Goal: Task Accomplishment & Management: Manage account settings

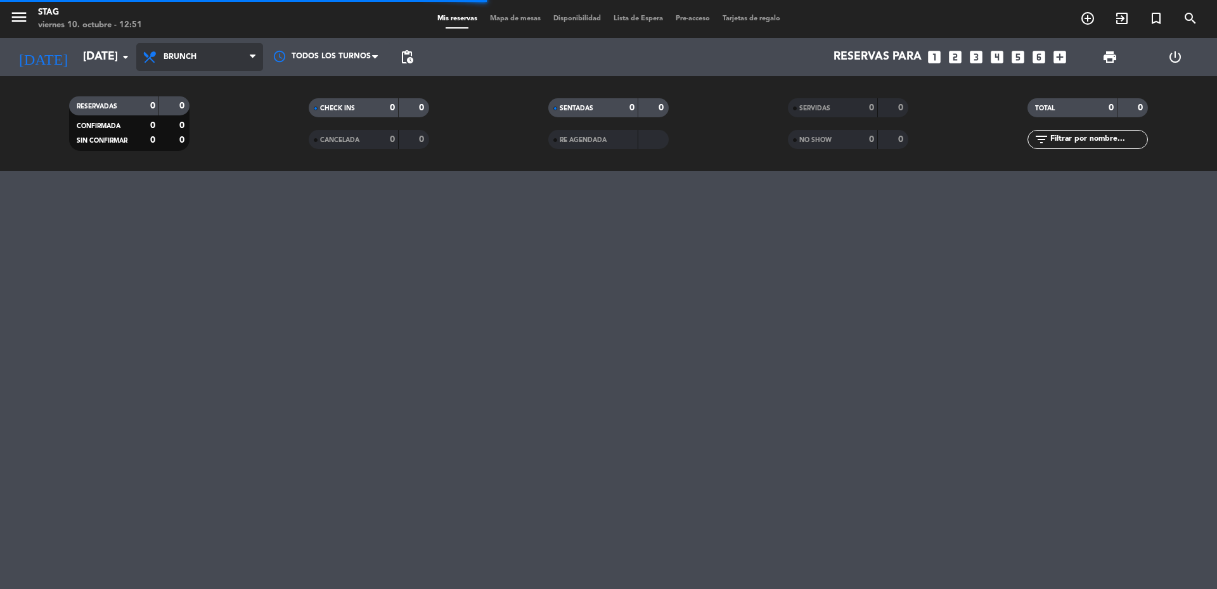
click at [144, 48] on span "Brunch" at bounding box center [199, 57] width 127 height 28
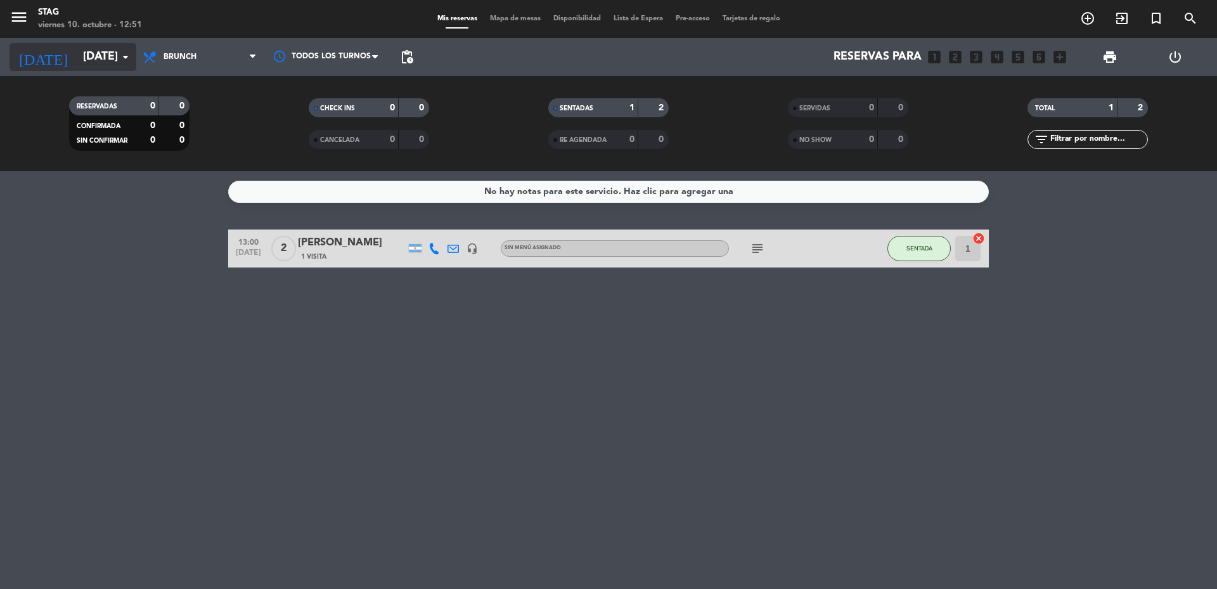
click at [98, 56] on input "[DATE]" at bounding box center [150, 56] width 147 height 25
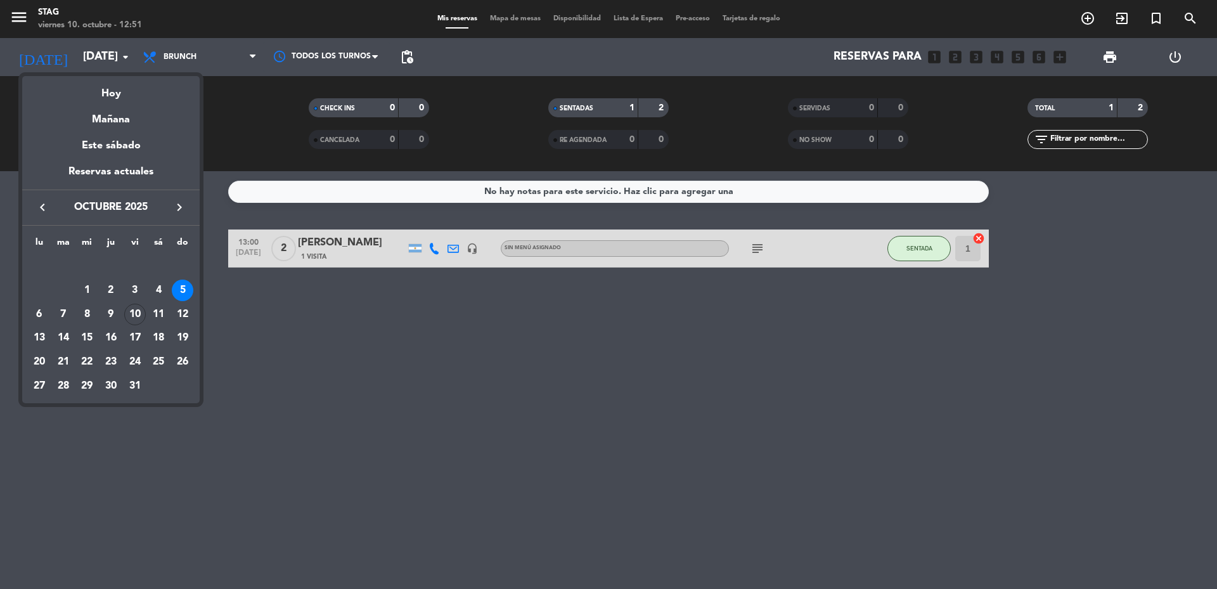
drag, startPoint x: 157, startPoint y: 290, endPoint x: 173, endPoint y: 313, distance: 28.3
click at [157, 291] on div "4" at bounding box center [159, 290] width 22 height 22
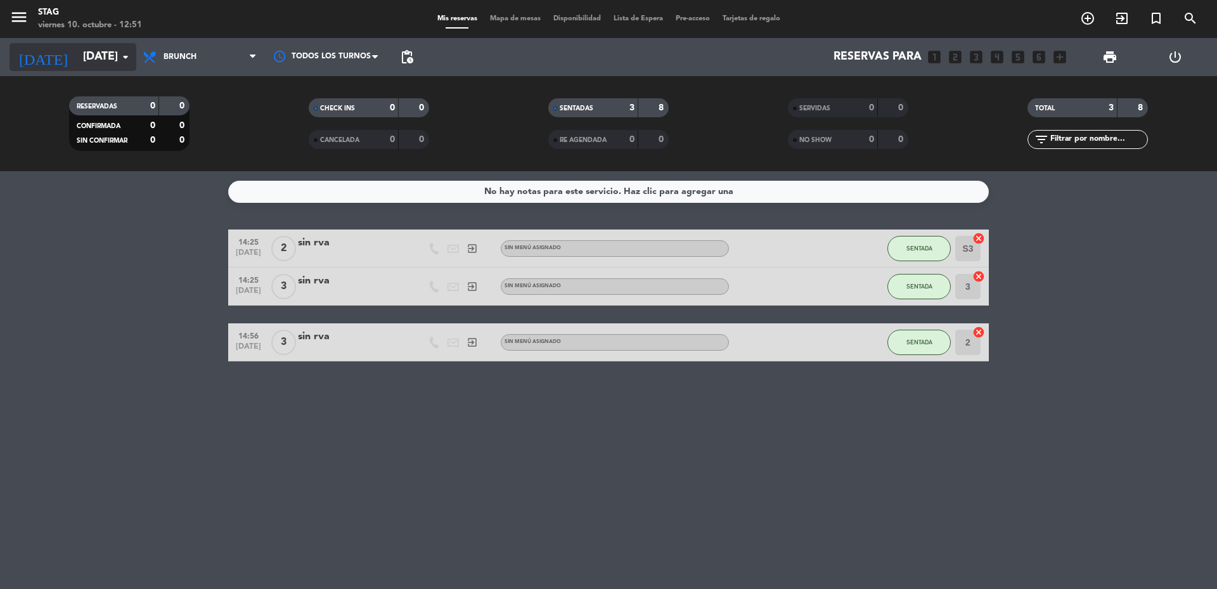
click at [127, 50] on icon "arrow_drop_down" at bounding box center [125, 56] width 15 height 15
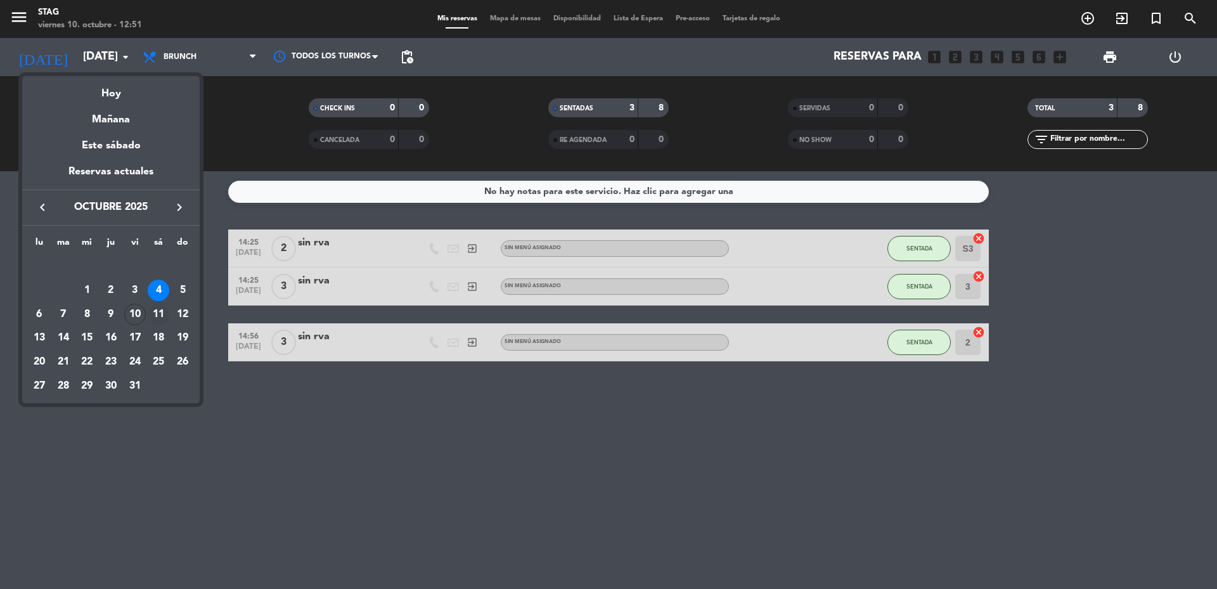
click at [158, 312] on div "11" at bounding box center [159, 315] width 22 height 22
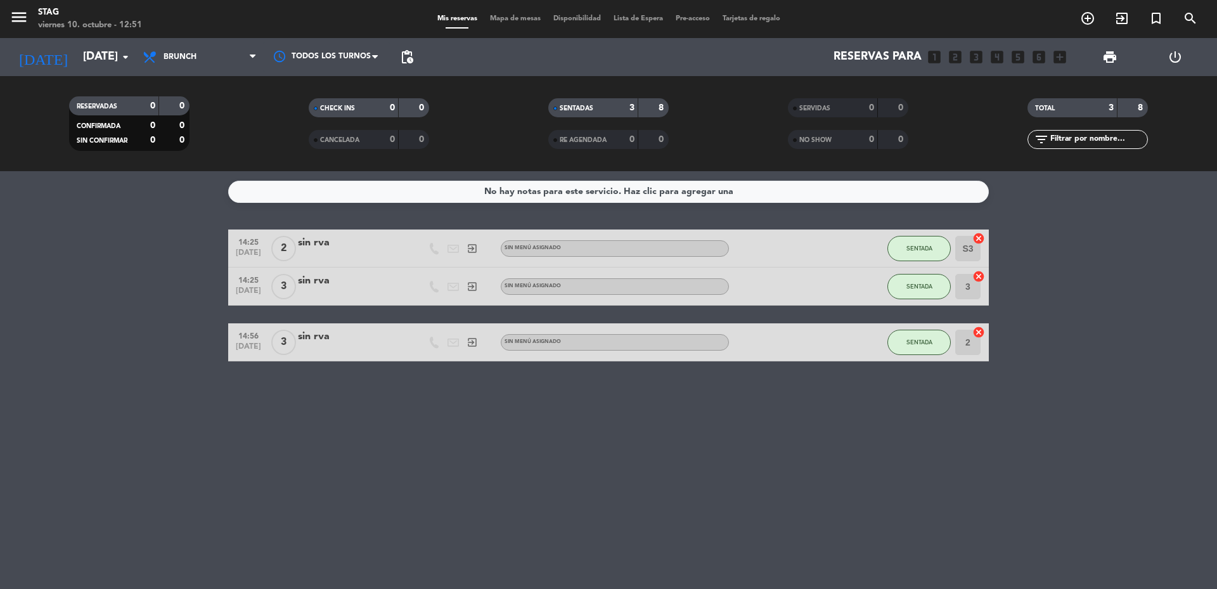
type input "[DATE]"
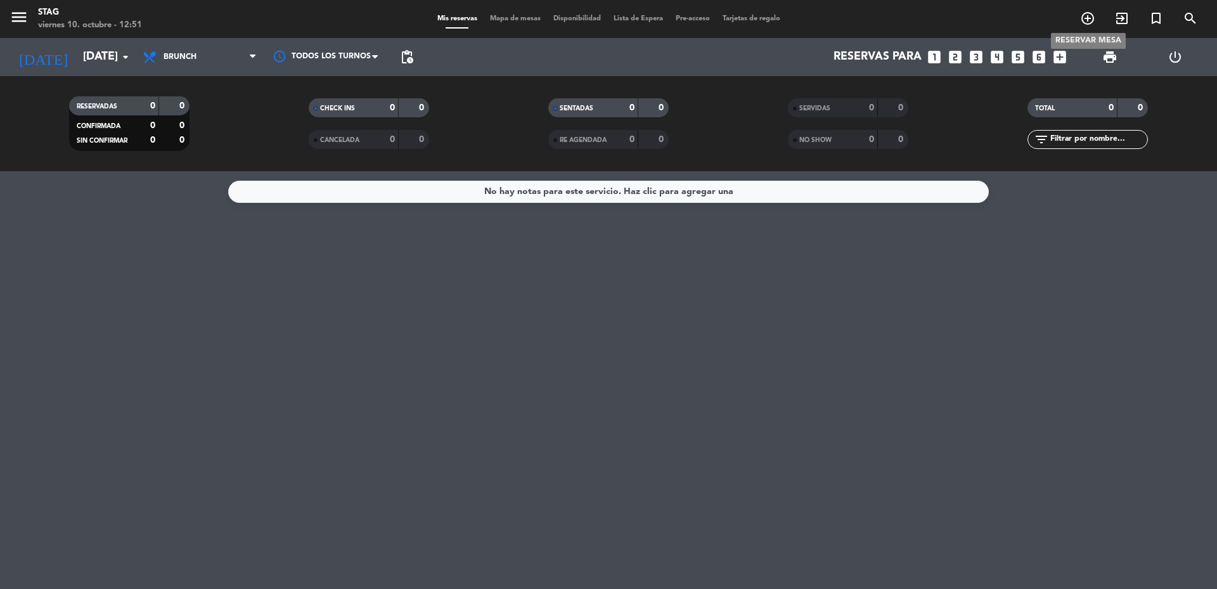
click at [1083, 22] on icon "add_circle_outline" at bounding box center [1087, 18] width 15 height 15
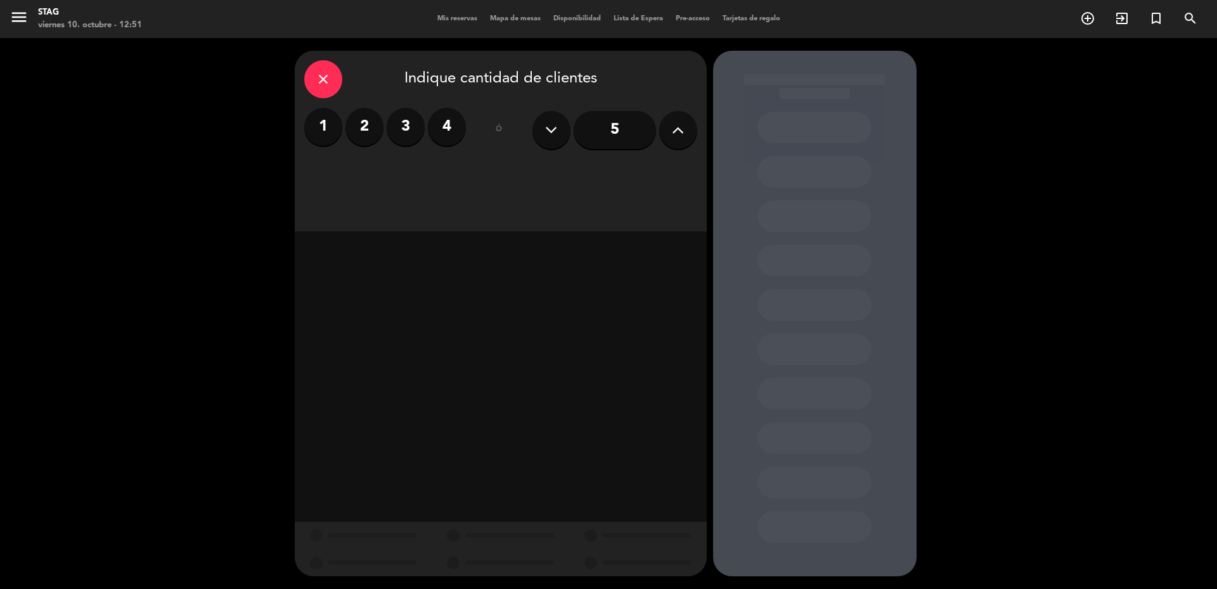
click at [359, 124] on label "2" at bounding box center [364, 127] width 38 height 38
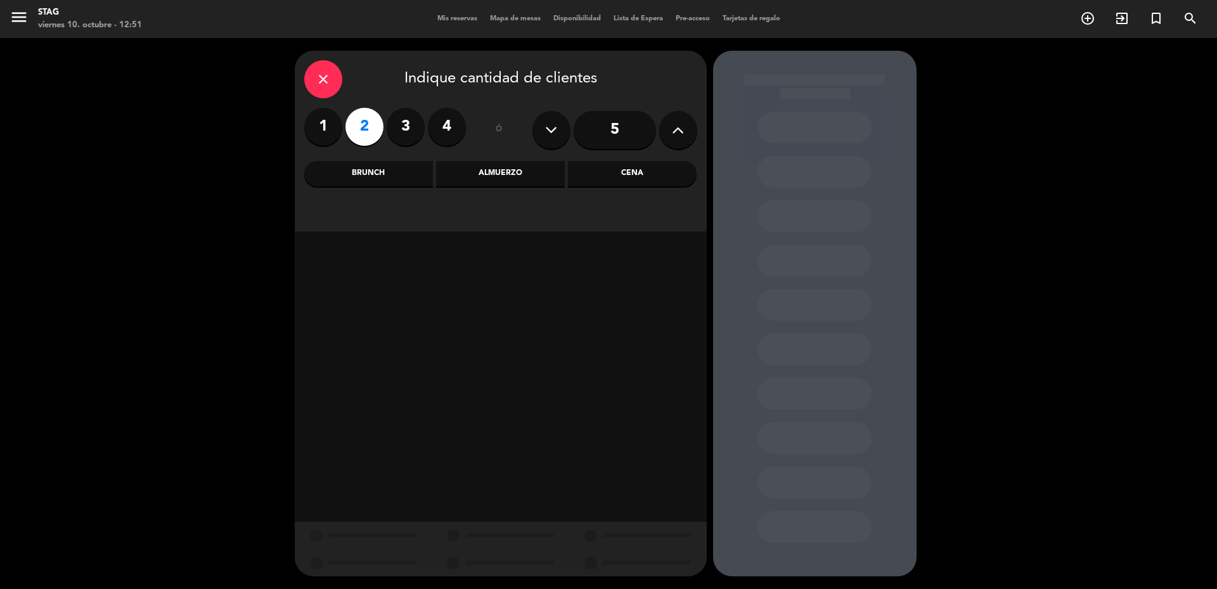
click at [640, 168] on div "Cena" at bounding box center [632, 173] width 129 height 25
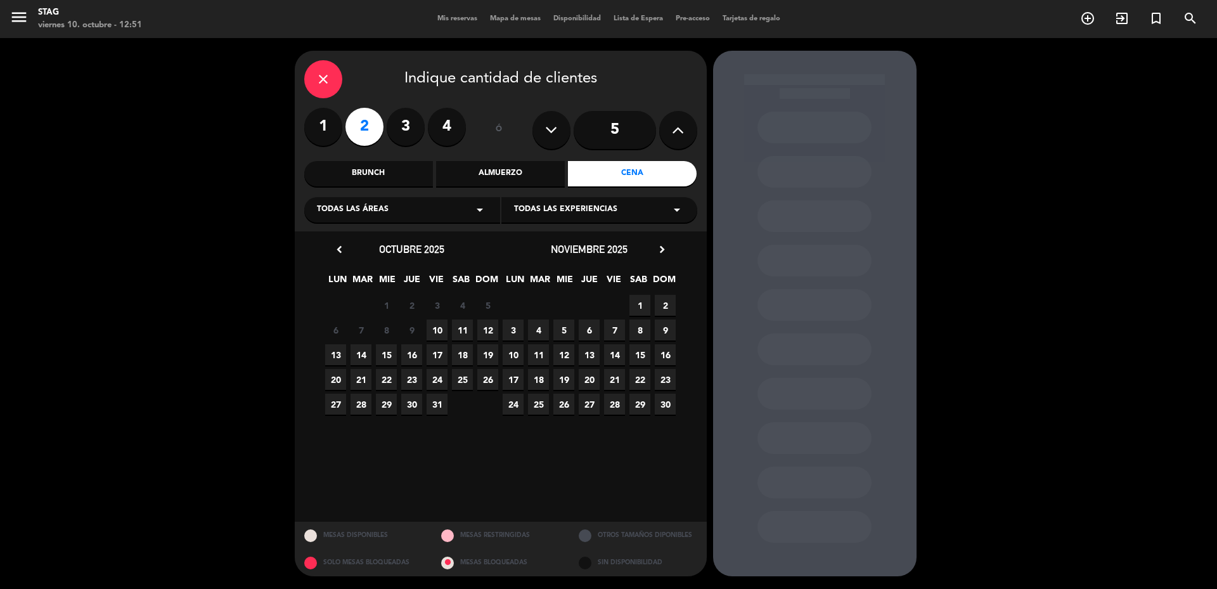
click at [679, 209] on icon "arrow_drop_down" at bounding box center [676, 209] width 15 height 15
click at [482, 207] on icon "arrow_drop_down" at bounding box center [479, 209] width 15 height 15
click at [342, 240] on div "Little Stag" at bounding box center [402, 241] width 170 height 13
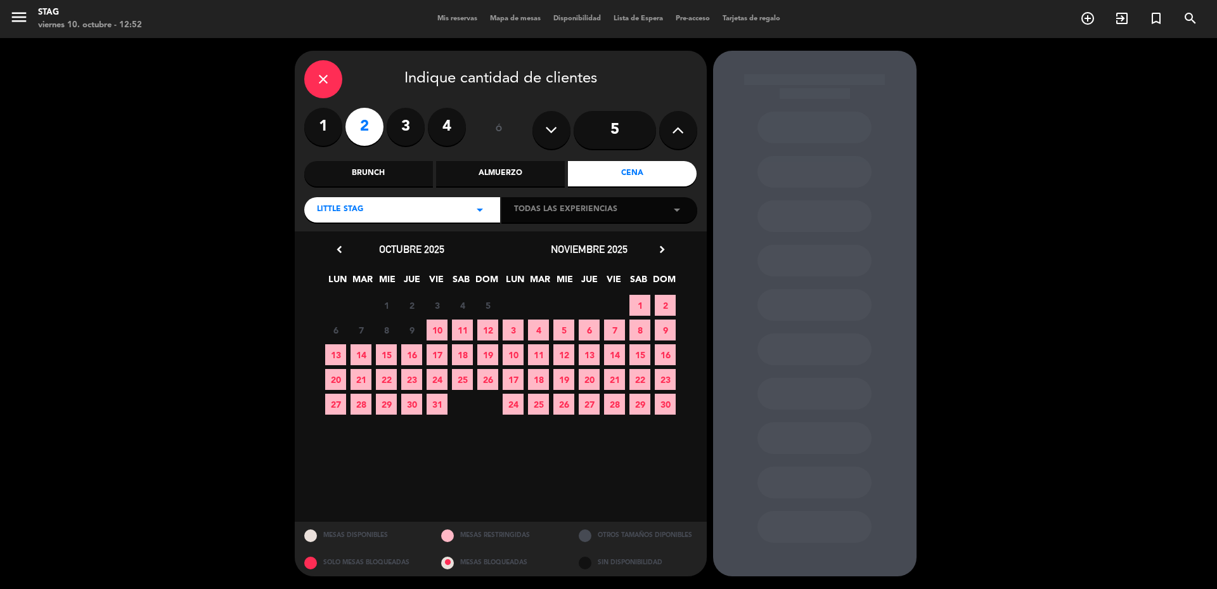
click at [458, 331] on span "11" at bounding box center [462, 329] width 21 height 21
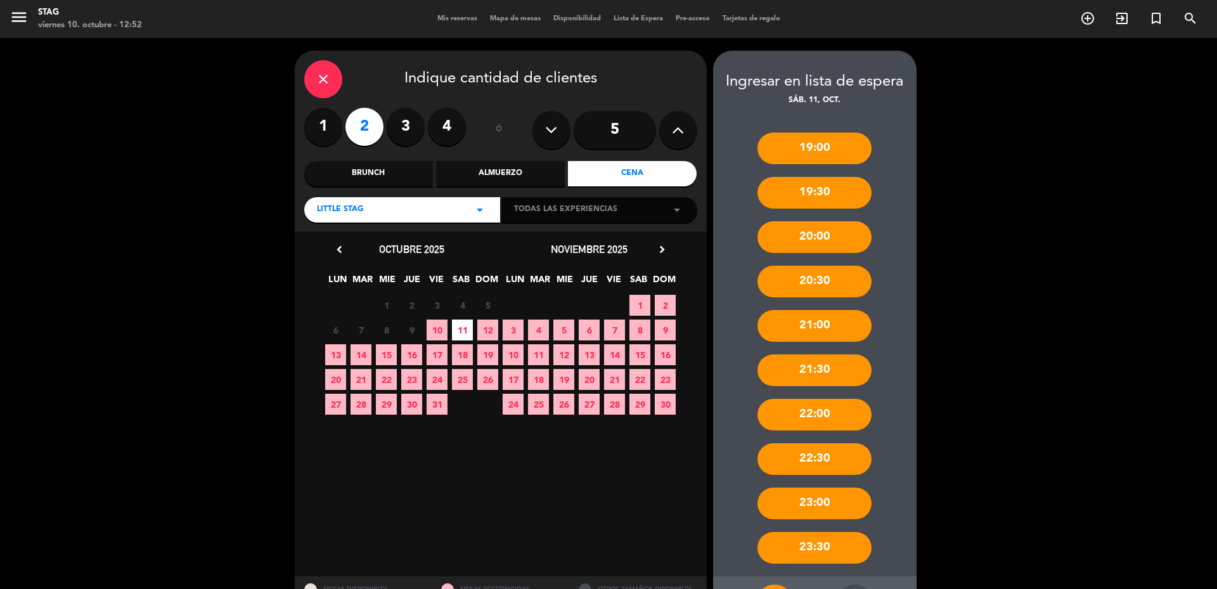
click at [819, 238] on div "20:00" at bounding box center [814, 237] width 114 height 32
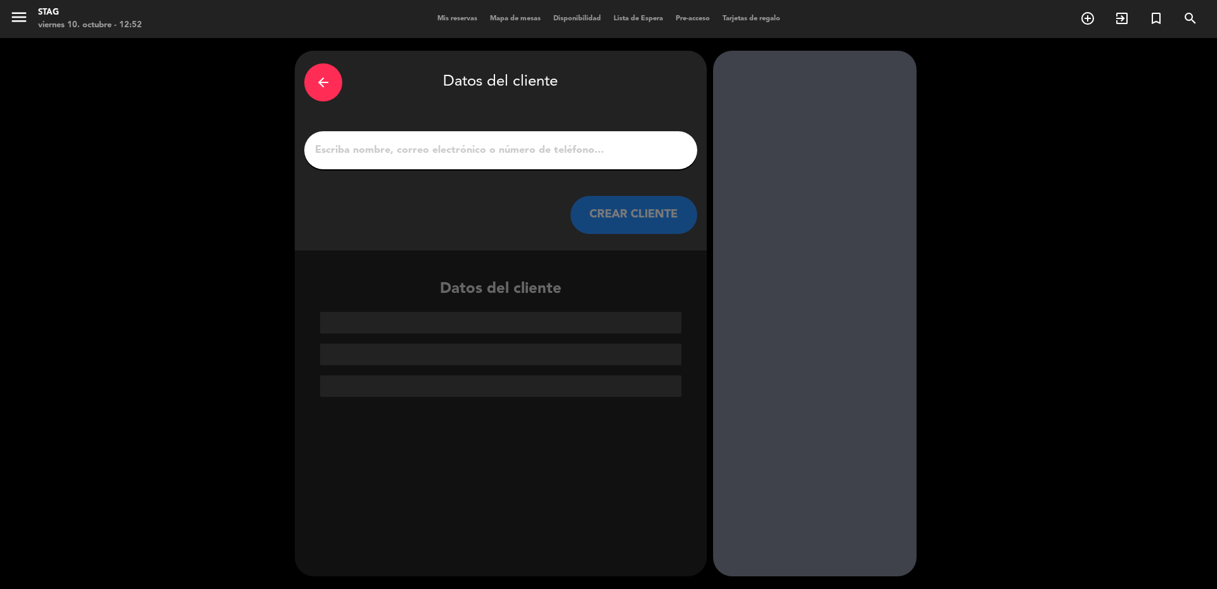
click at [556, 144] on input "1" at bounding box center [501, 150] width 374 height 18
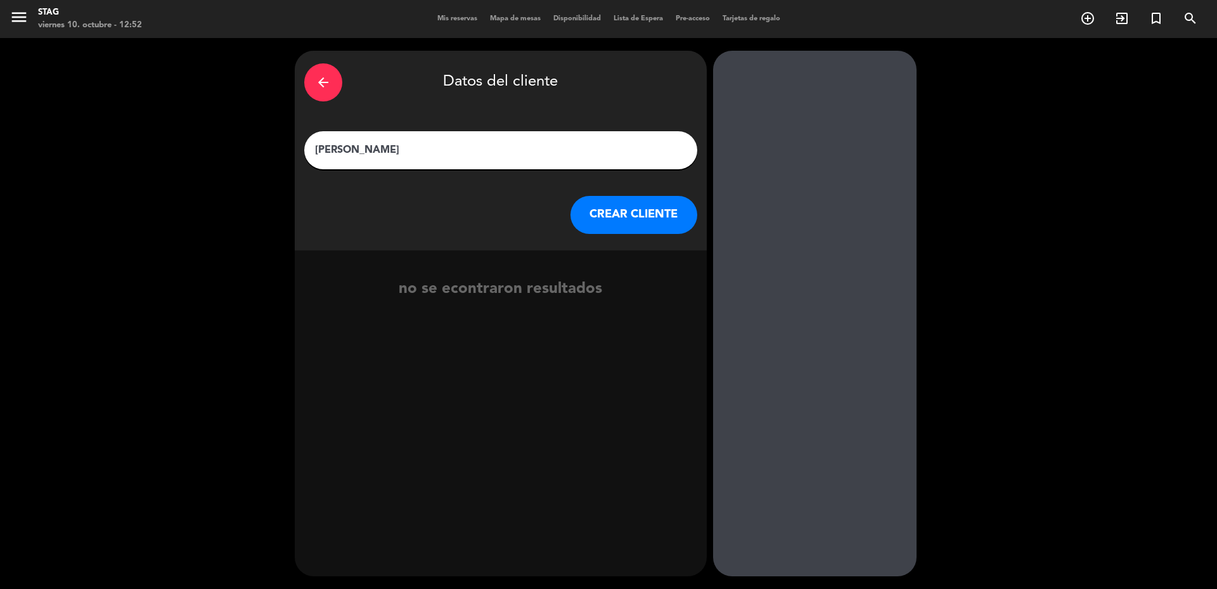
drag, startPoint x: 364, startPoint y: 147, endPoint x: 385, endPoint y: 148, distance: 20.9
click at [372, 147] on input "[PERSON_NAME]" at bounding box center [501, 150] width 374 height 18
drag, startPoint x: 390, startPoint y: 150, endPoint x: 268, endPoint y: 140, distance: 122.7
click at [268, 140] on div "arrow_back Datos del cliente De [PERSON_NAME] CLIENTE no se econtraron resultad…" at bounding box center [608, 313] width 1217 height 551
type input "[PERSON_NAME]"
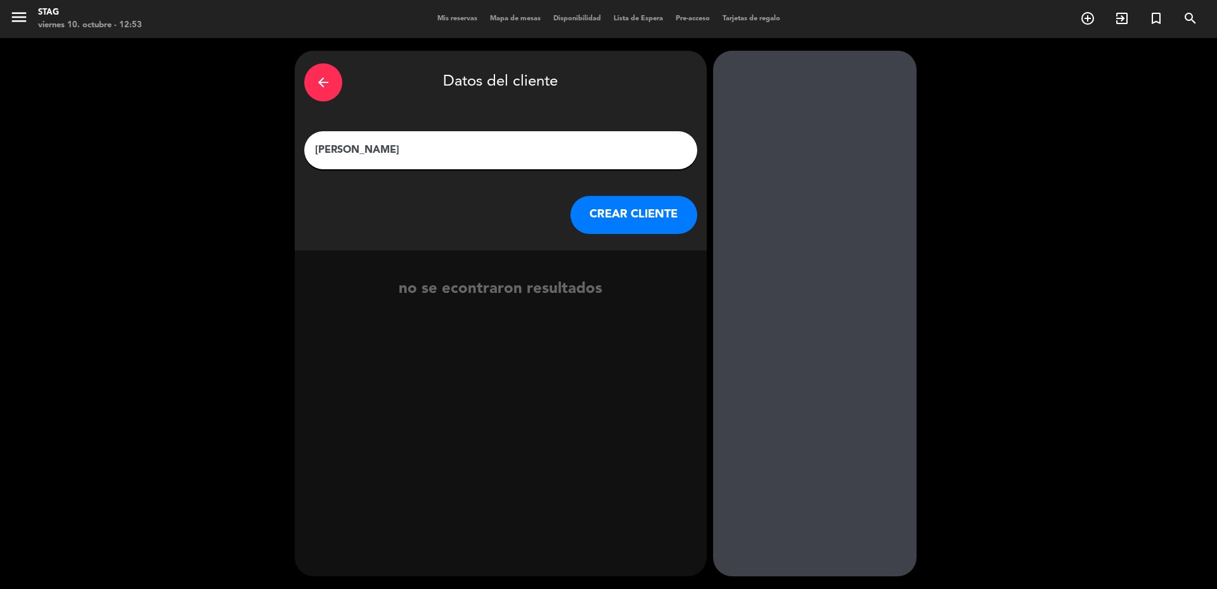
click at [619, 215] on button "CREAR CLIENTE" at bounding box center [633, 215] width 127 height 38
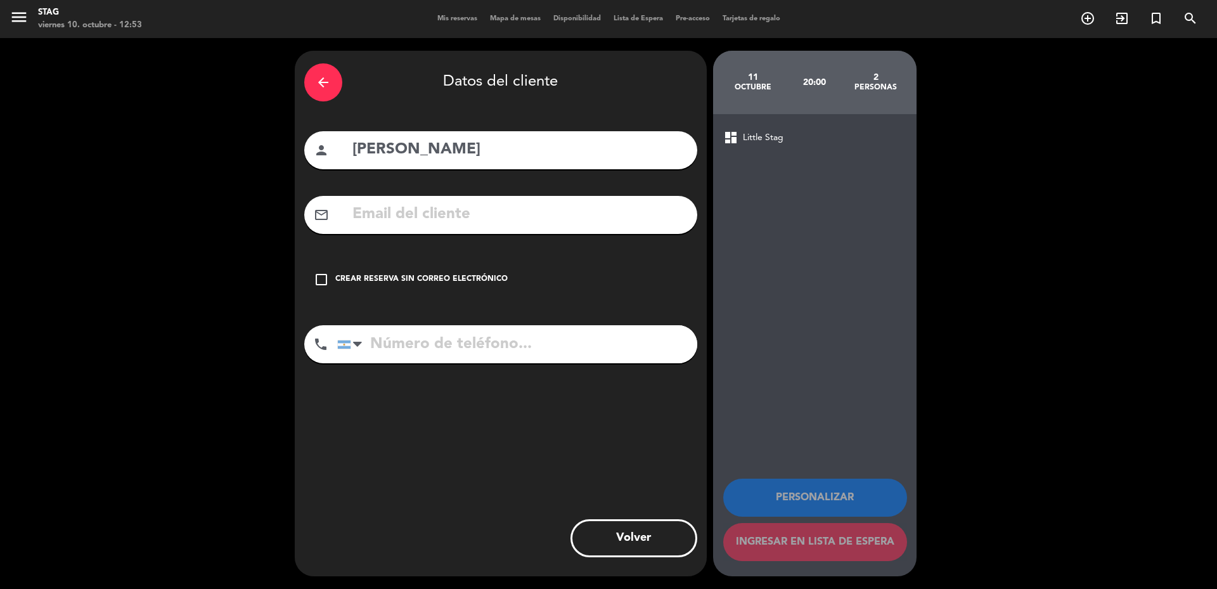
drag, startPoint x: 326, startPoint y: 279, endPoint x: 338, endPoint y: 304, distance: 28.1
click at [326, 281] on icon "check_box_outline_blank" at bounding box center [321, 279] width 15 height 15
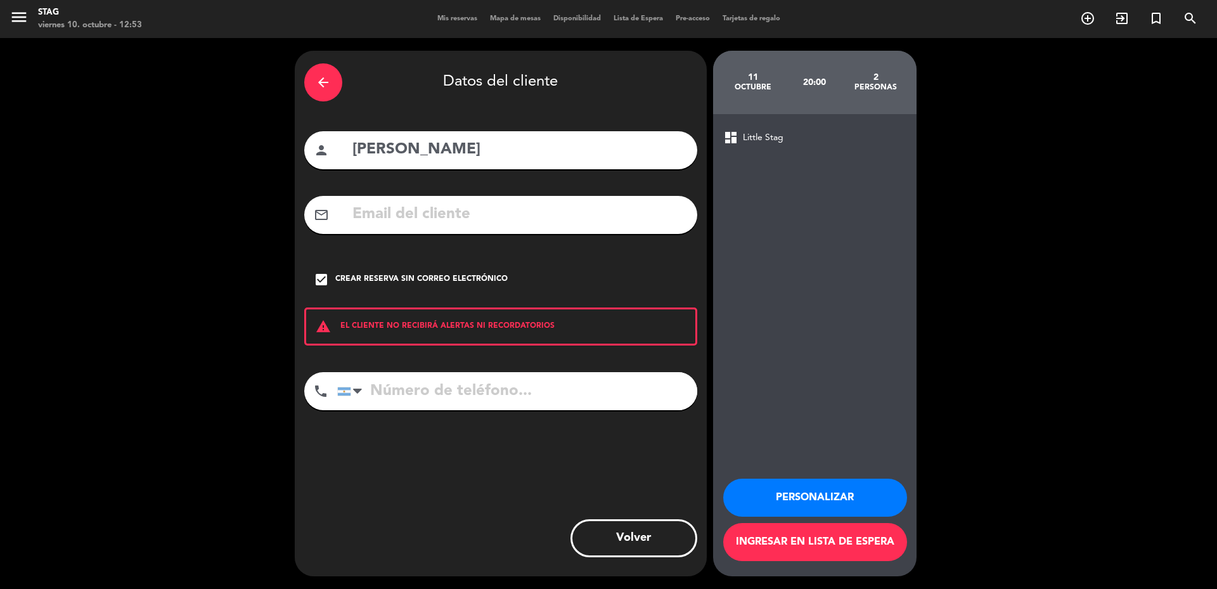
click at [839, 490] on button "Personalizar" at bounding box center [815, 497] width 184 height 38
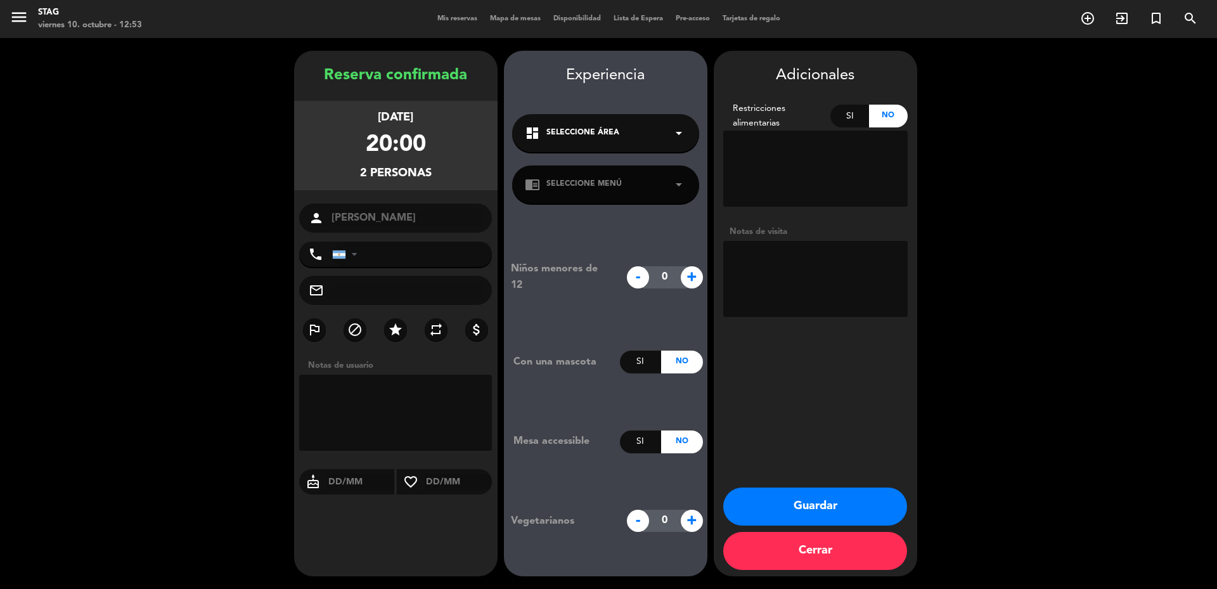
click at [677, 124] on div "dashboard Seleccione Área arrow_drop_down" at bounding box center [605, 133] width 187 height 38
click at [680, 127] on icon "arrow_drop_down" at bounding box center [678, 132] width 15 height 15
click at [340, 386] on textarea at bounding box center [395, 412] width 193 height 76
type textarea "INVITACION APH - GTE HTL CRISTAL - NO PAGA NADA"
click at [857, 502] on button "Guardar" at bounding box center [815, 506] width 184 height 38
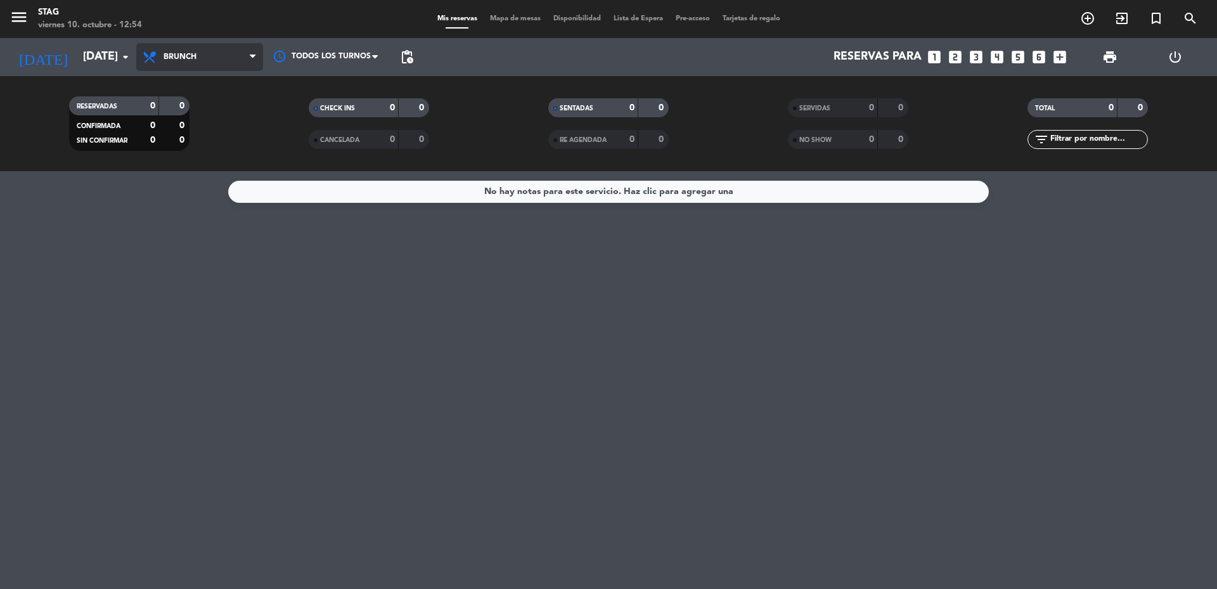
click at [246, 54] on span "Brunch" at bounding box center [199, 57] width 127 height 28
click at [177, 165] on div "menu STAG [DATE] 10. octubre - 12:54 Mis reservas Mapa de mesas Disponibilidad …" at bounding box center [608, 85] width 1217 height 171
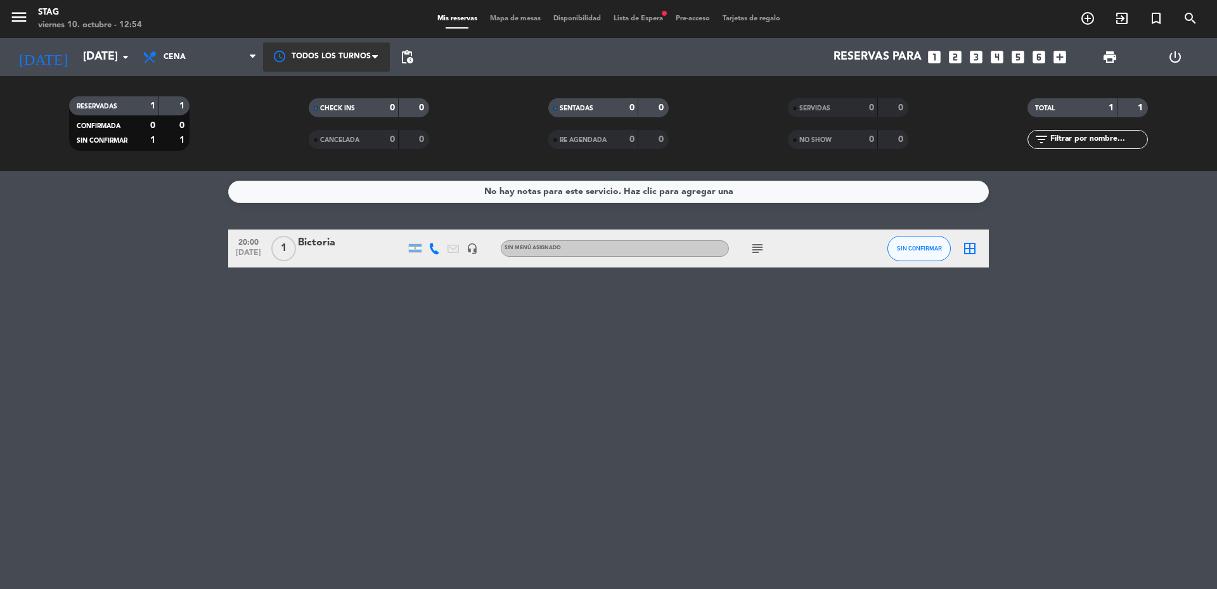
click at [371, 49] on div at bounding box center [326, 56] width 127 height 29
click at [359, 86] on span "Todos los turnos" at bounding box center [328, 86] width 69 height 15
click at [173, 50] on span "Cena" at bounding box center [199, 57] width 127 height 28
click at [182, 115] on div "menu STAG [DATE] 10. octubre - 12:54 Mis reservas Mapa de mesas Disponibilidad …" at bounding box center [608, 85] width 1217 height 171
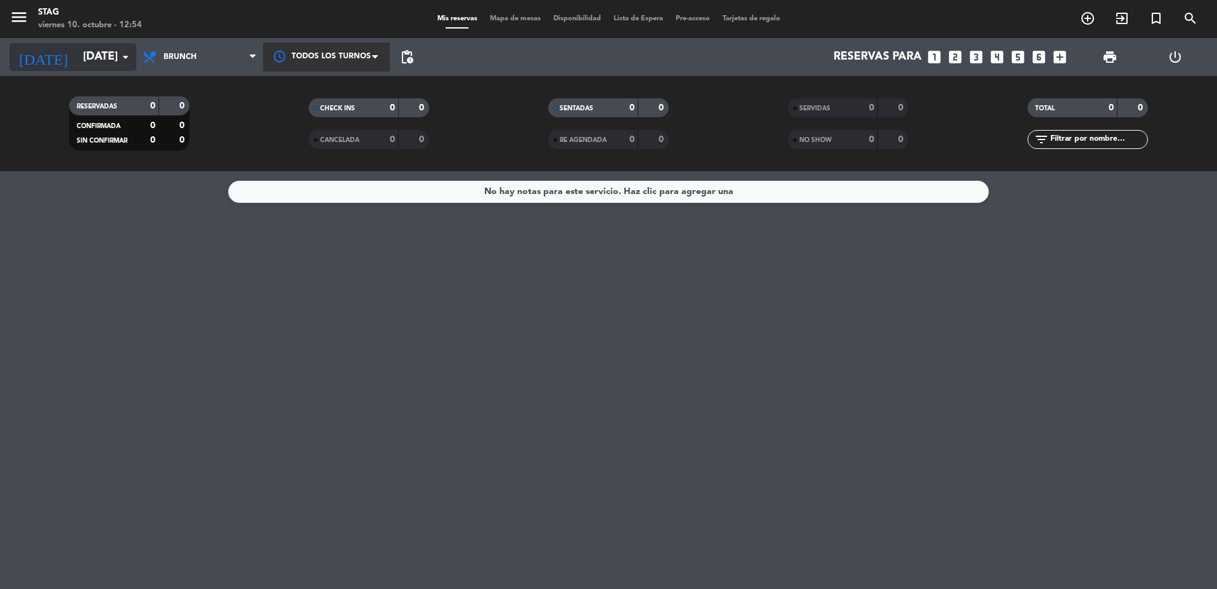
click at [77, 58] on input "[DATE]" at bounding box center [150, 56] width 147 height 25
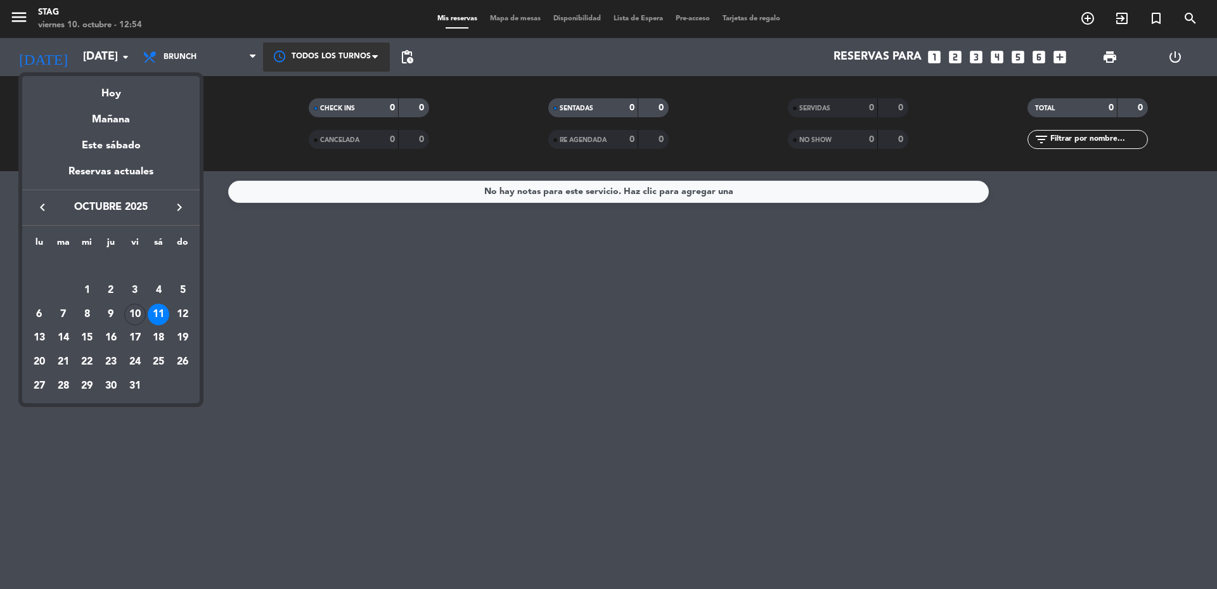
click at [155, 317] on div "11" at bounding box center [159, 315] width 22 height 22
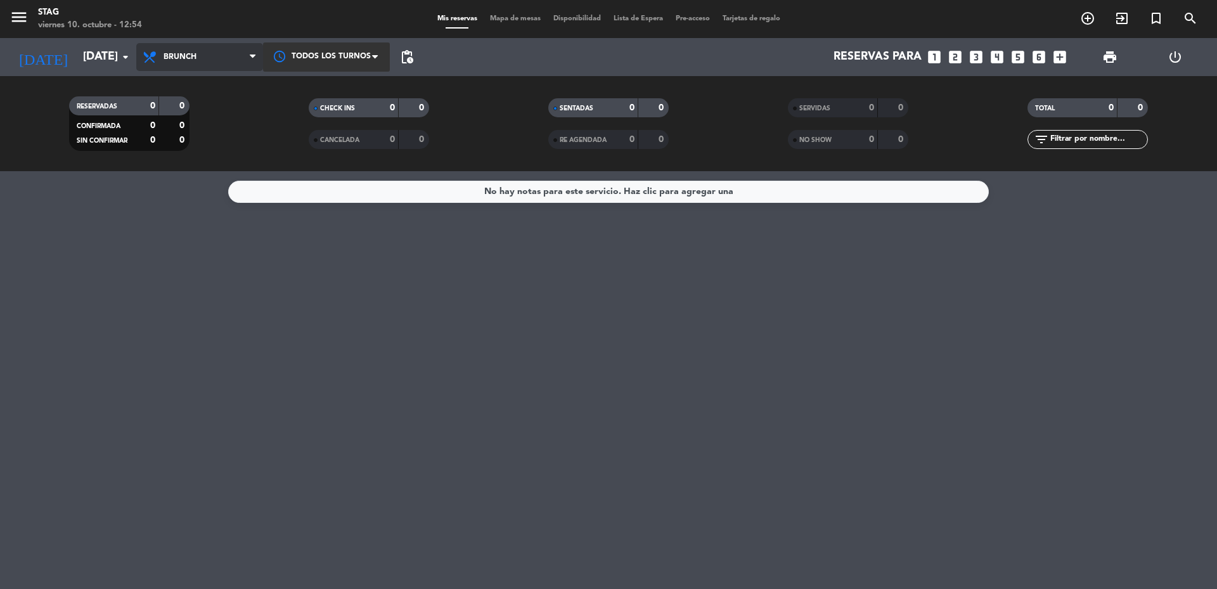
drag, startPoint x: 257, startPoint y: 56, endPoint x: 251, endPoint y: 58, distance: 6.8
click at [255, 56] on span at bounding box center [256, 57] width 13 height 12
click at [210, 107] on div "menu STAG [DATE] 10. octubre - 12:54 Mis reservas Mapa de mesas Disponibilidad …" at bounding box center [608, 85] width 1217 height 171
click at [251, 57] on icon at bounding box center [253, 57] width 6 height 10
click at [198, 140] on div "menu STAG [DATE] 10. octubre - 12:54 Mis reservas Mapa de mesas Disponibilidad …" at bounding box center [608, 85] width 1217 height 171
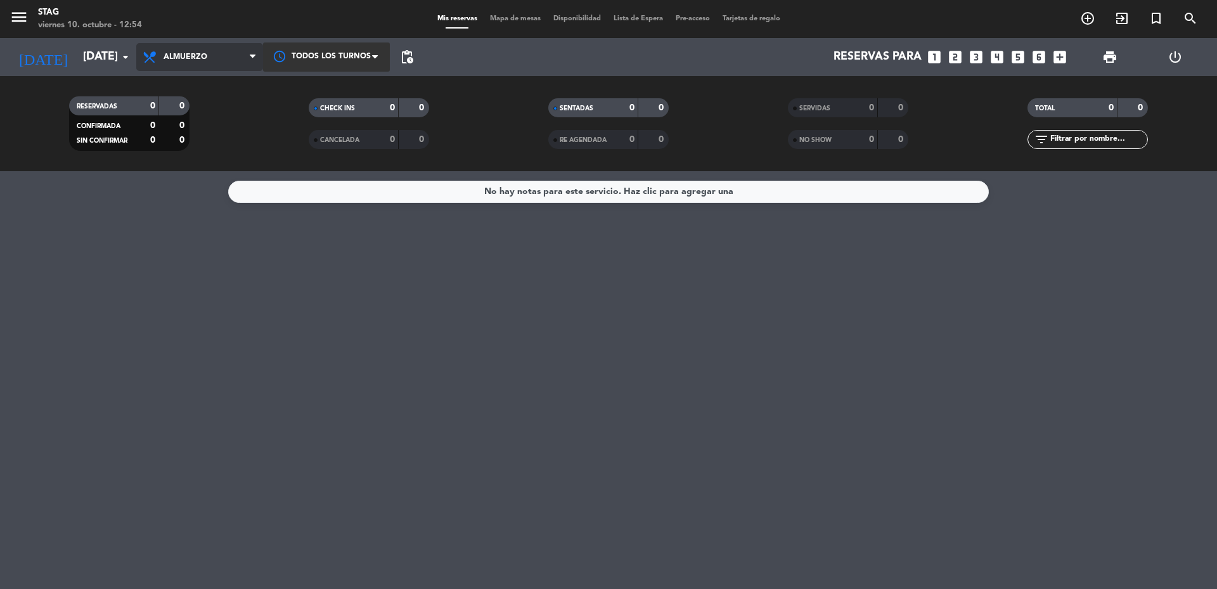
click at [257, 51] on span at bounding box center [256, 57] width 13 height 12
click at [191, 169] on div "menu STAG [DATE] 10. octubre - 12:54 Mis reservas Mapa de mesas Disponibilidad …" at bounding box center [608, 85] width 1217 height 171
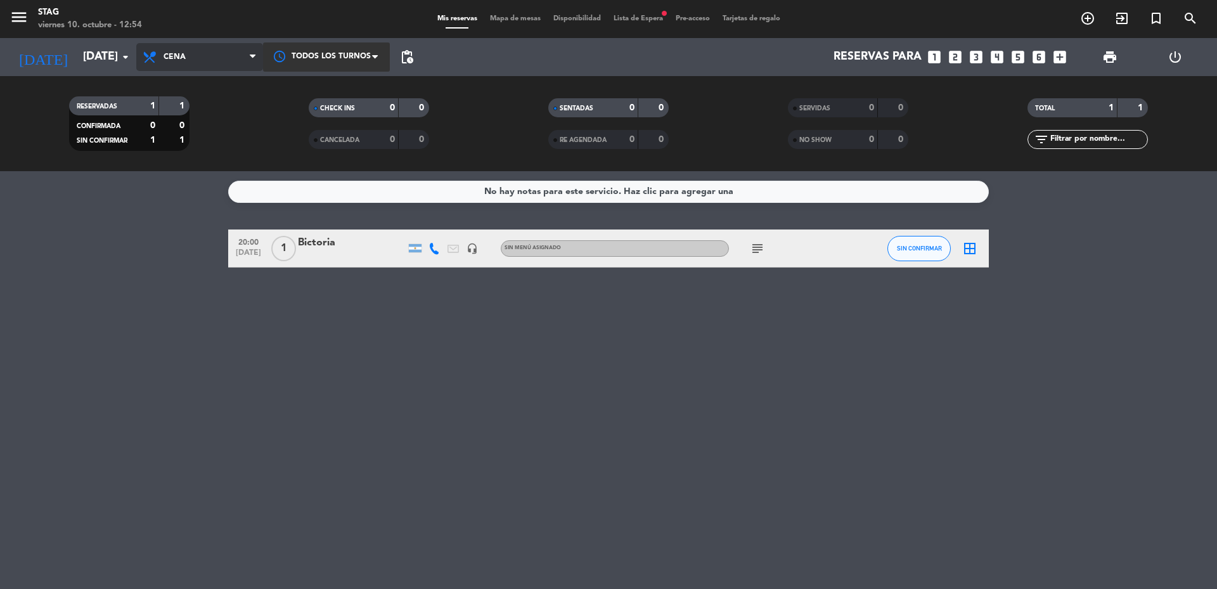
click at [253, 49] on span "Cena" at bounding box center [199, 57] width 127 height 28
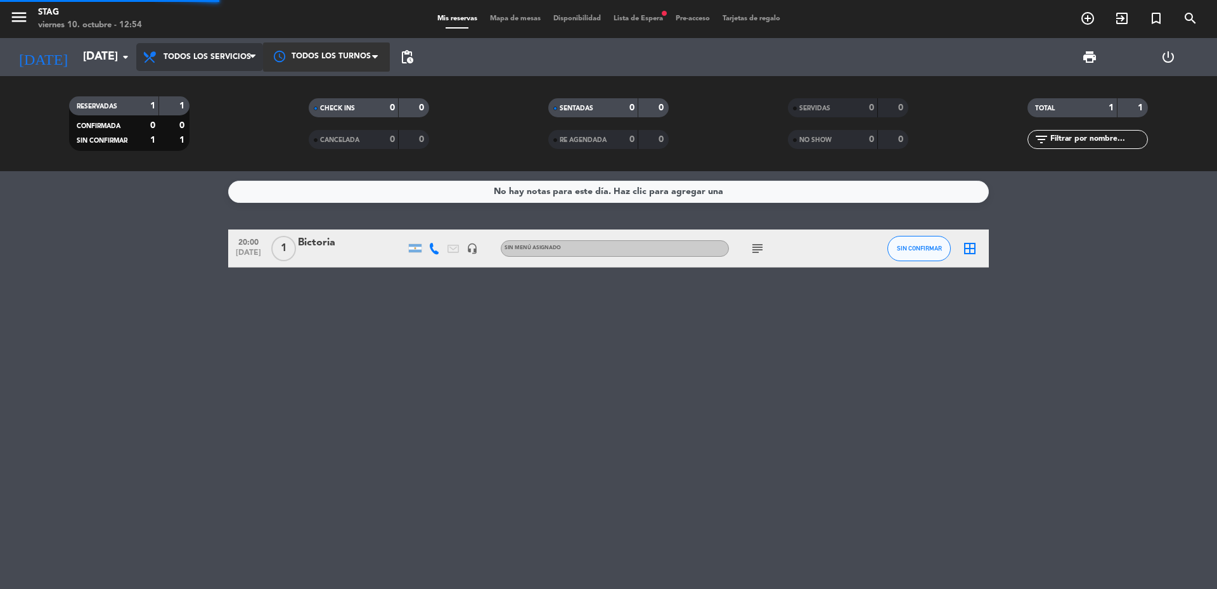
click at [221, 88] on div "menu STAG [DATE] 10. octubre - 12:54 Mis reservas Mapa de mesas Disponibilidad …" at bounding box center [608, 85] width 1217 height 171
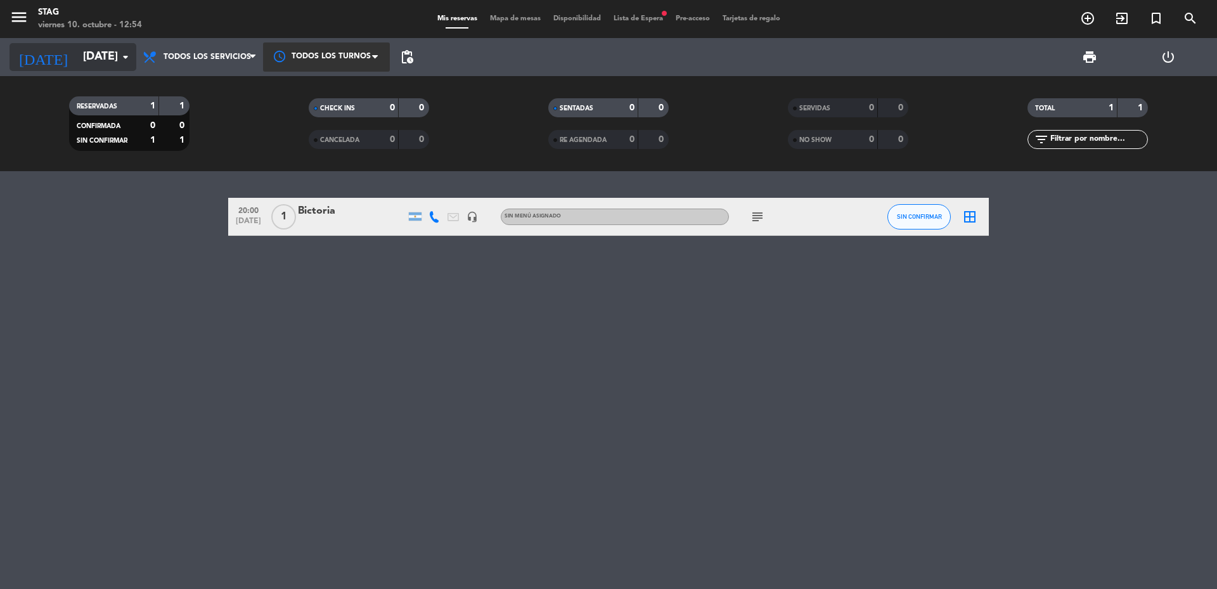
click at [111, 57] on input "[DATE]" at bounding box center [150, 56] width 147 height 25
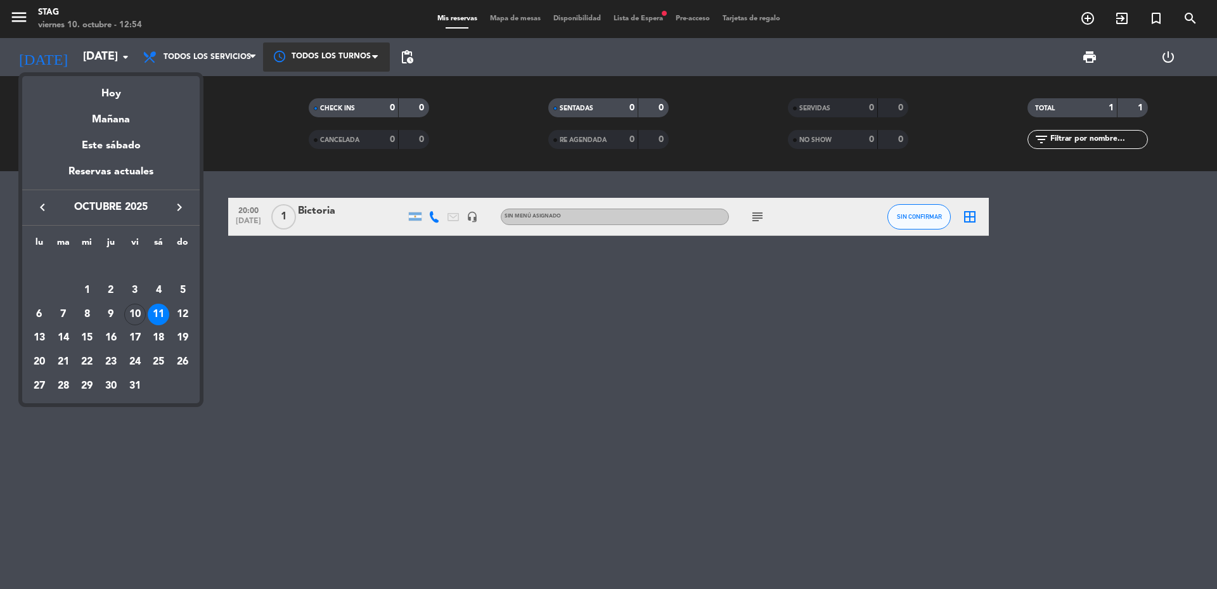
click at [636, 19] on div at bounding box center [608, 294] width 1217 height 589
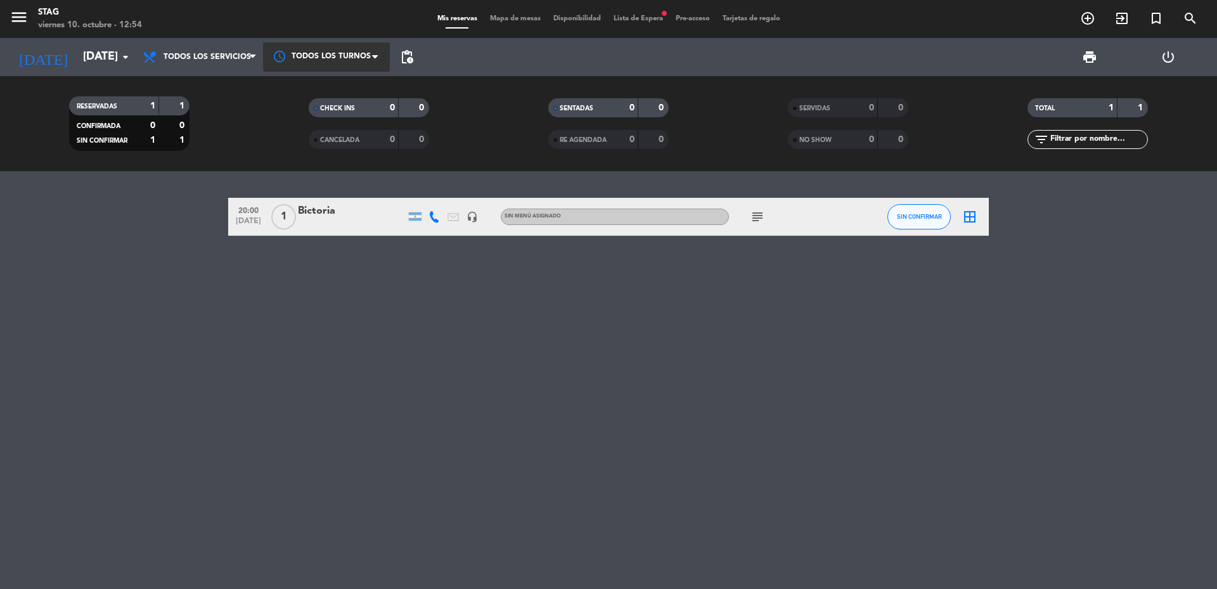
click at [651, 11] on div "menu STAG [DATE] 10. octubre - 12:54 Mis reservas Mapa de mesas Disponibilidad …" at bounding box center [608, 19] width 1217 height 38
click at [643, 20] on span "Lista de Espera fiber_manual_record" at bounding box center [638, 18] width 62 height 7
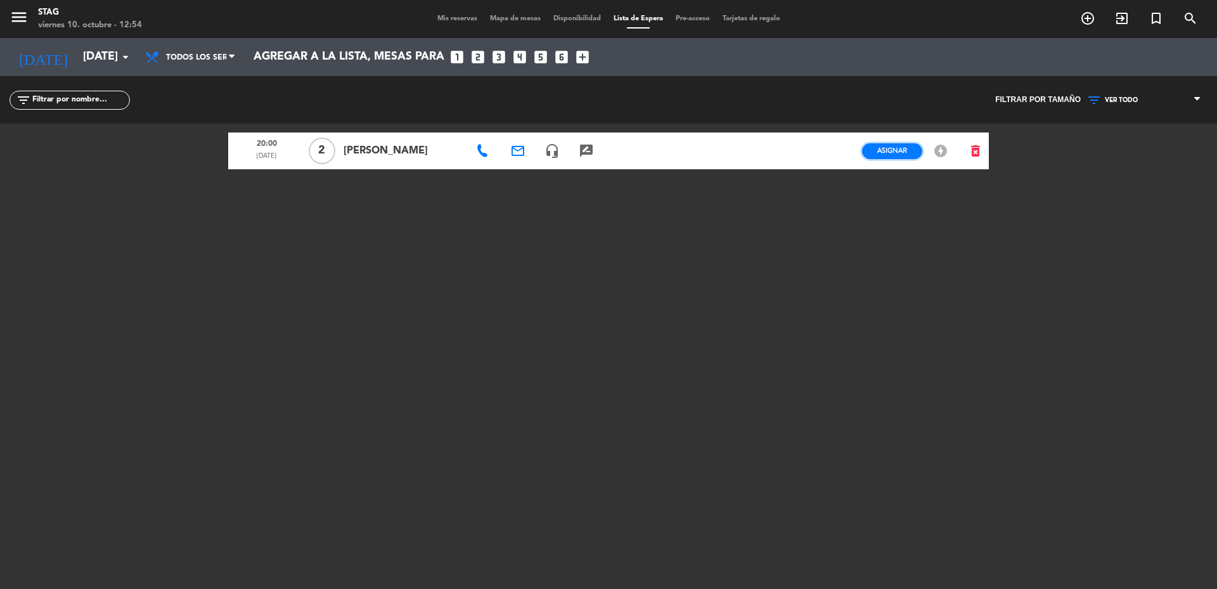
click at [894, 150] on span "Asignar" at bounding box center [892, 151] width 30 height 10
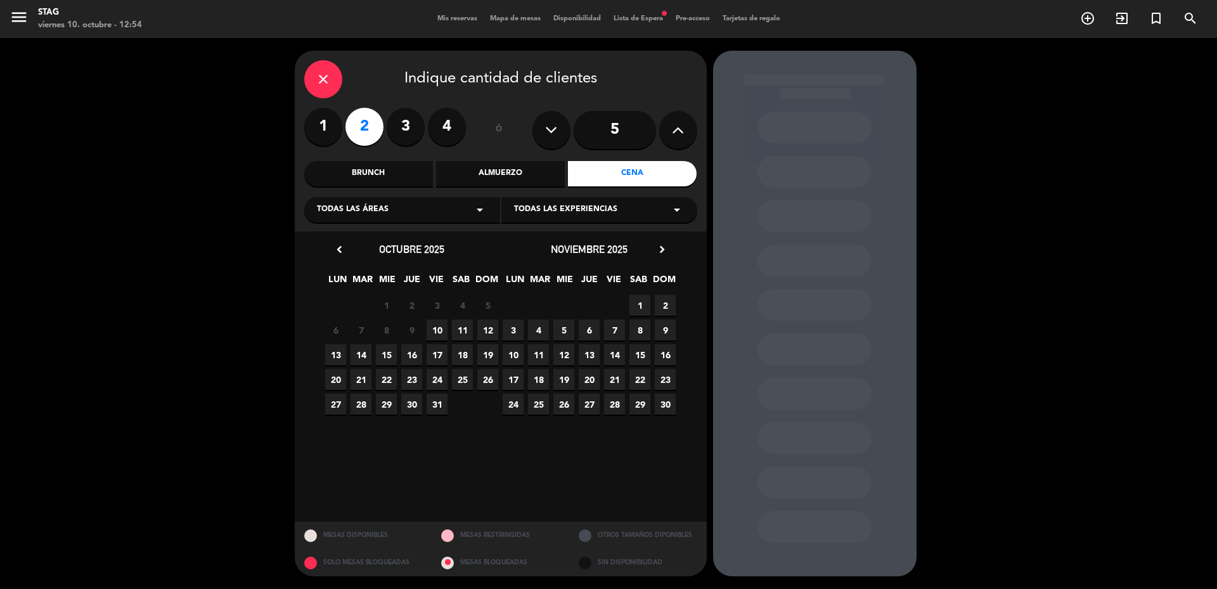
click at [644, 176] on div "Cena" at bounding box center [632, 173] width 129 height 25
click at [320, 81] on icon "close" at bounding box center [323, 79] width 15 height 15
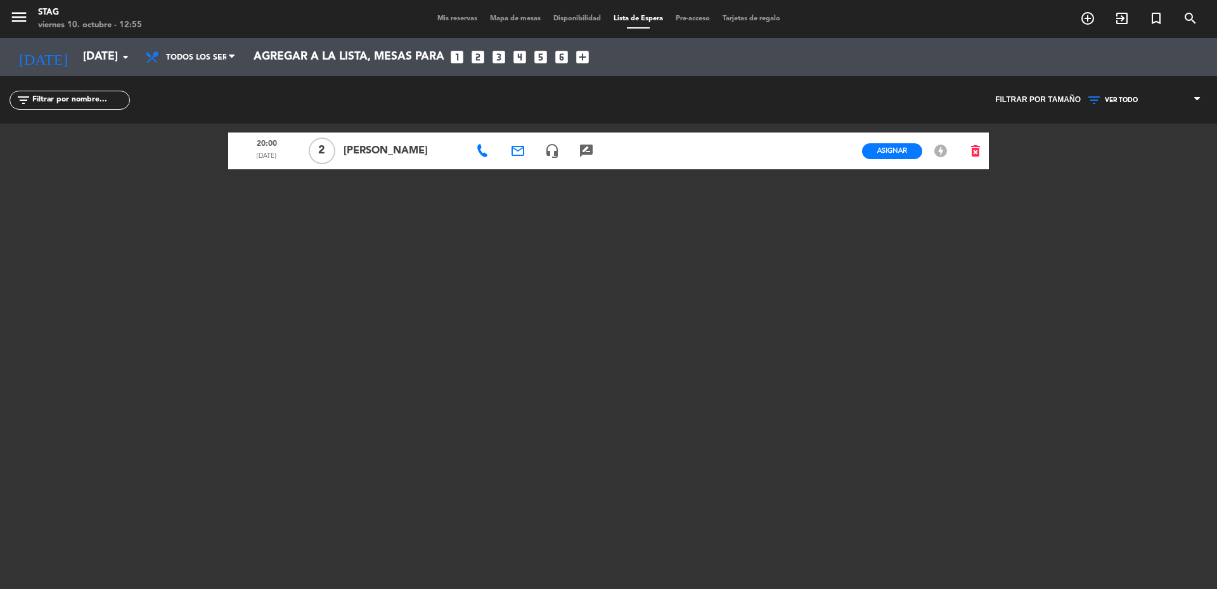
click at [941, 150] on icon "offline_bolt" at bounding box center [940, 150] width 15 height 15
click at [893, 150] on span "Asignar" at bounding box center [892, 151] width 30 height 10
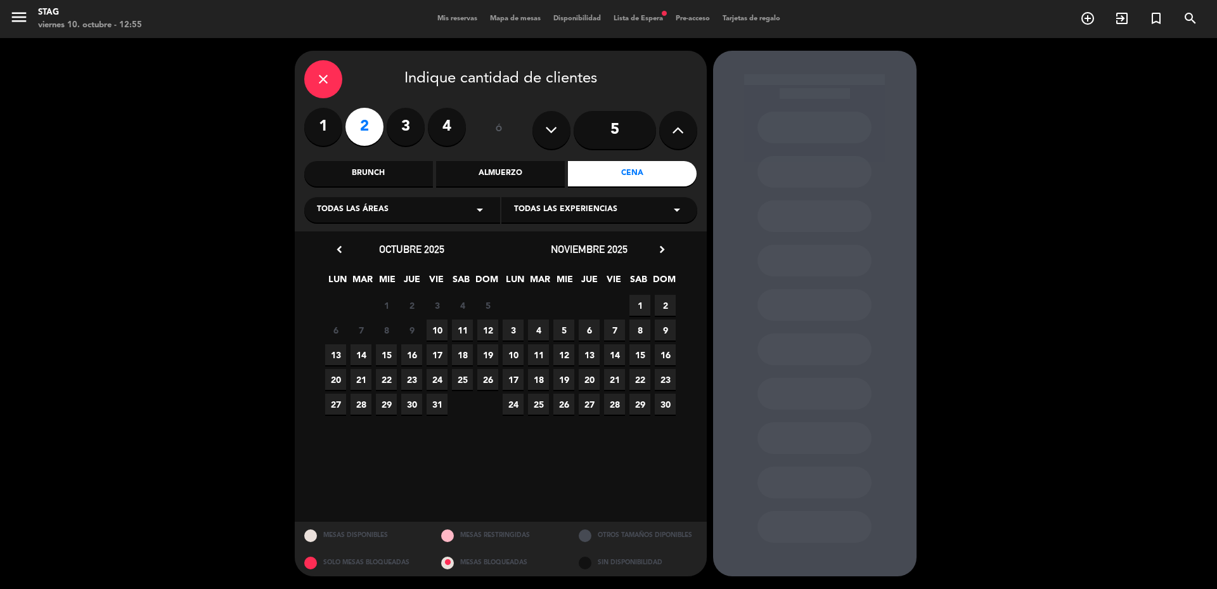
drag, startPoint x: 463, startPoint y: 328, endPoint x: 479, endPoint y: 324, distance: 16.2
click at [463, 329] on span "11" at bounding box center [462, 329] width 21 height 21
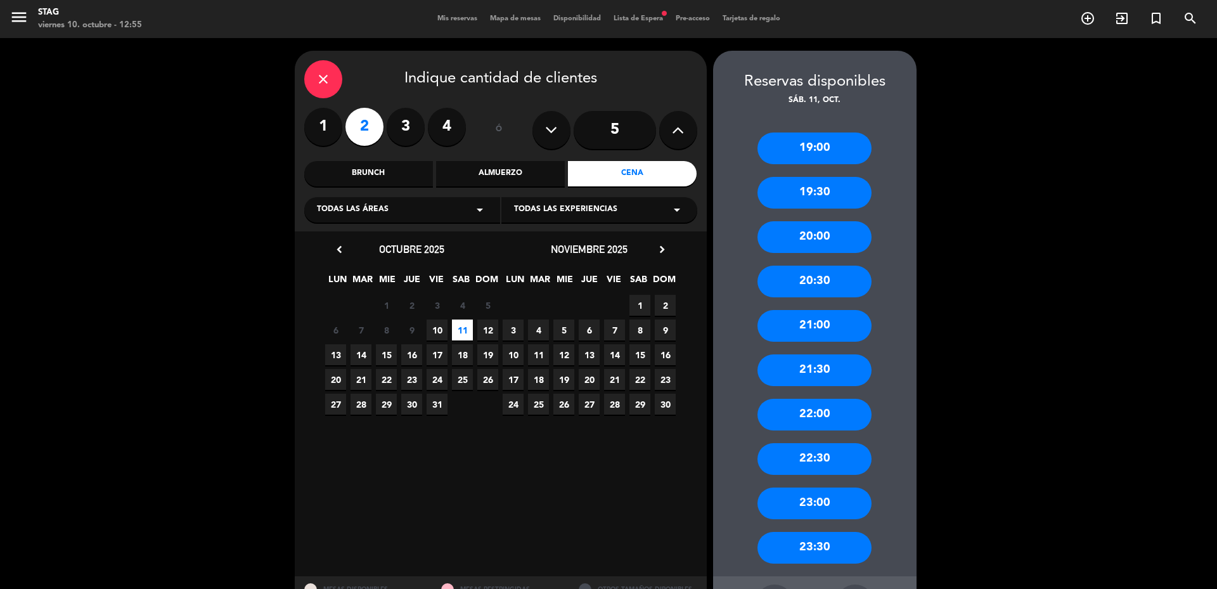
click at [816, 243] on div "20:00" at bounding box center [814, 237] width 114 height 32
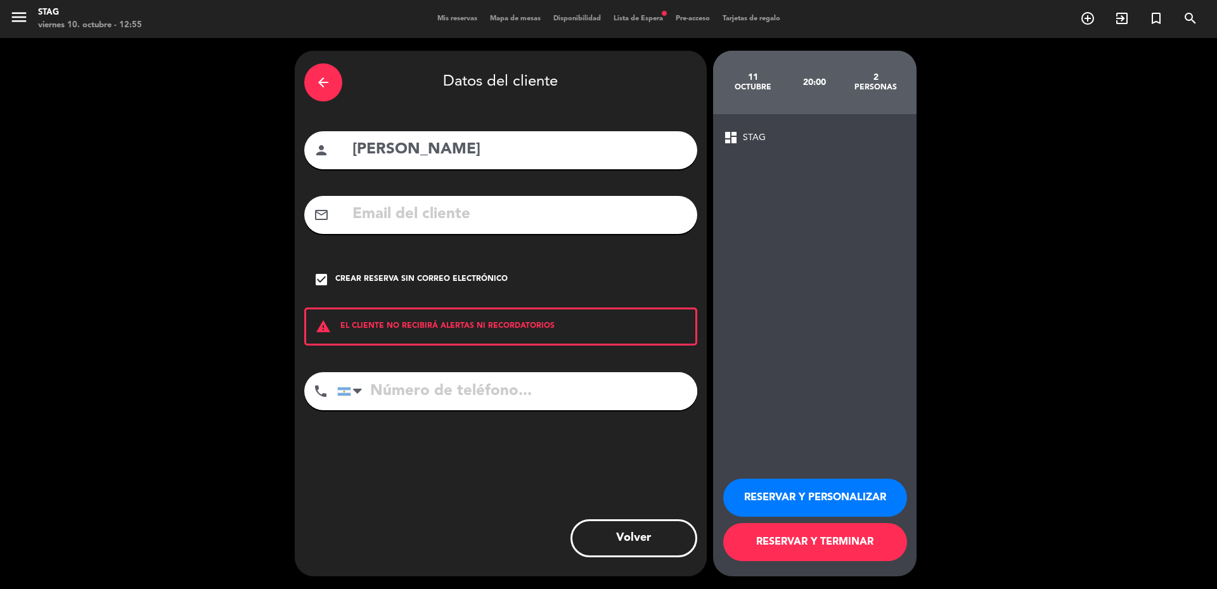
click at [745, 140] on span "STAG" at bounding box center [754, 138] width 23 height 15
click at [797, 496] on button "RESERVAR Y PERSONALIZAR" at bounding box center [815, 497] width 184 height 38
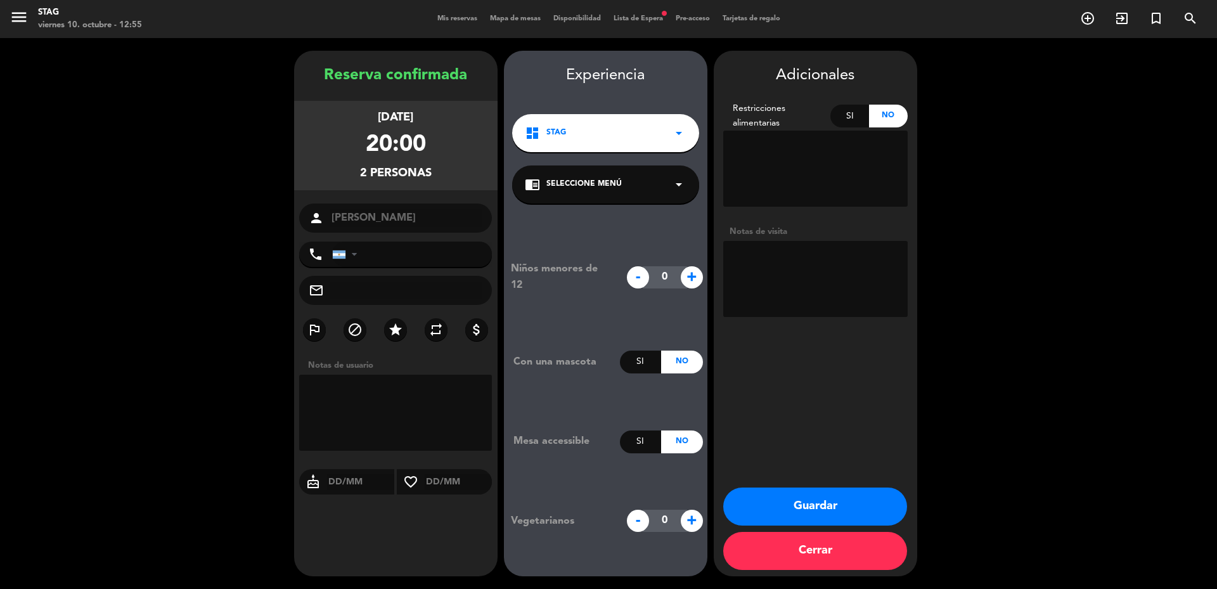
click at [631, 21] on span "Lista de Espera fiber_manual_record" at bounding box center [638, 18] width 62 height 7
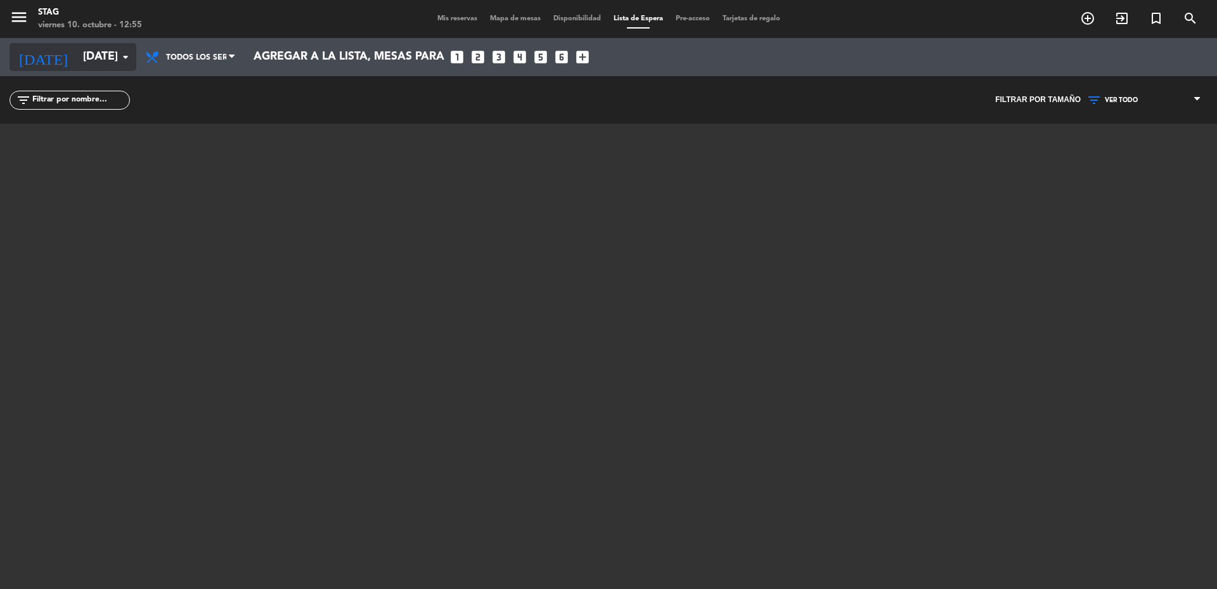
click at [82, 56] on input "[DATE]" at bounding box center [150, 56] width 147 height 25
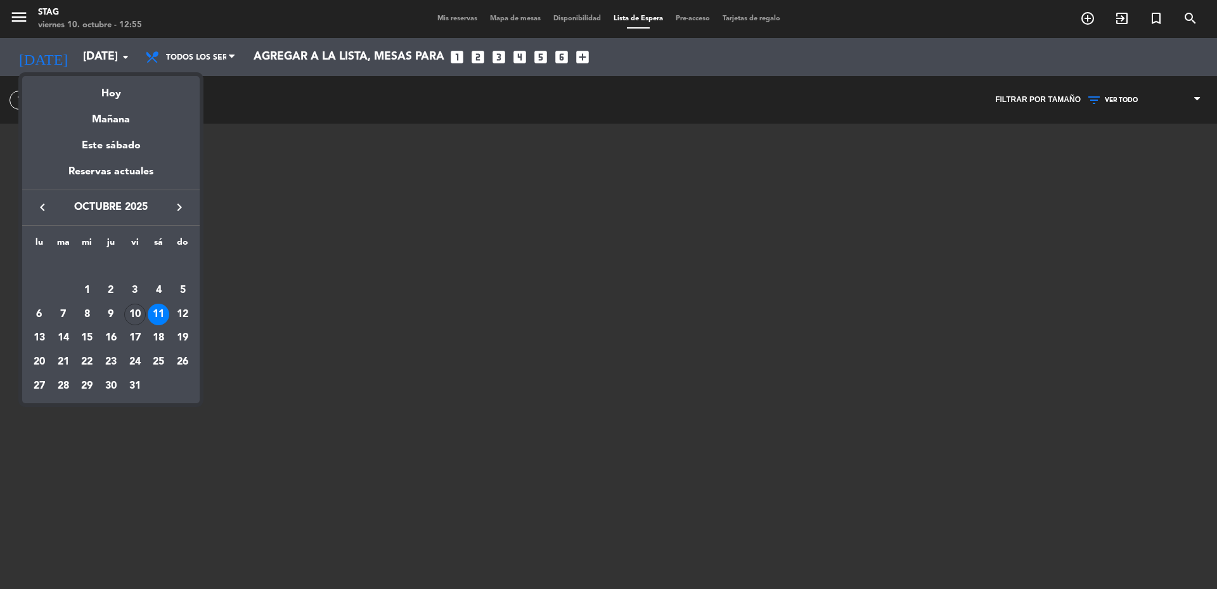
drag, startPoint x: 148, startPoint y: 310, endPoint x: 153, endPoint y: 313, distance: 6.5
click at [152, 312] on td "11" at bounding box center [159, 314] width 24 height 24
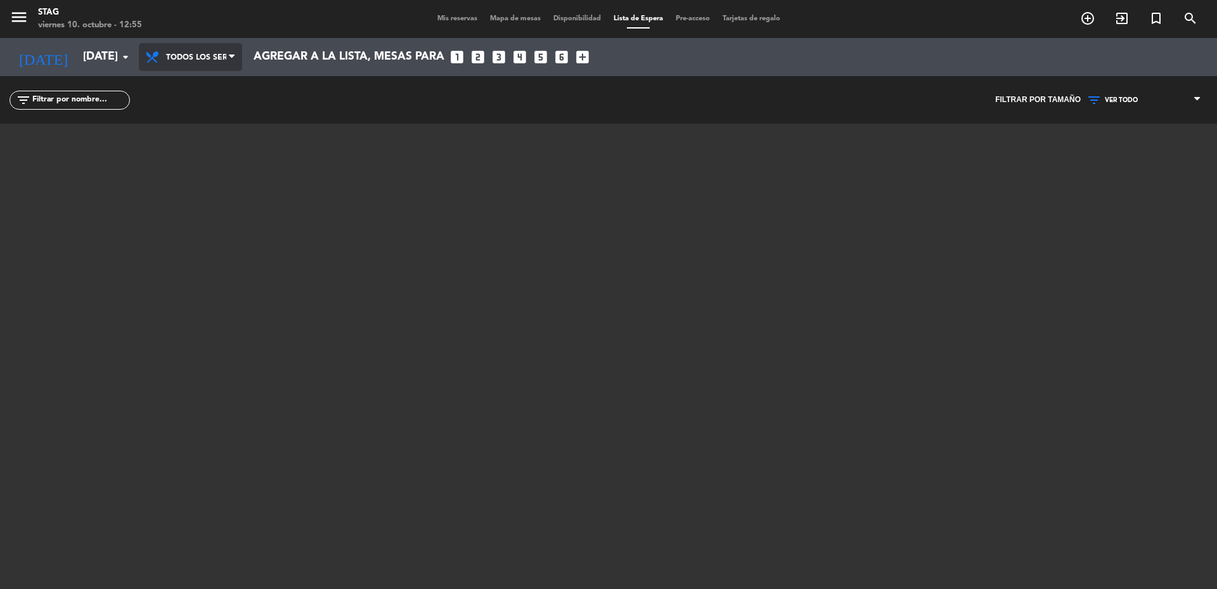
click at [203, 58] on span "Todos los servicios" at bounding box center [196, 58] width 60 height 24
click at [207, 80] on div "menu STAG [DATE] 10. octubre - 12:55 Mis reservas Mapa de mesas Disponibilidad …" at bounding box center [608, 294] width 1217 height 589
click at [451, 16] on span "Mis reservas" at bounding box center [457, 18] width 53 height 7
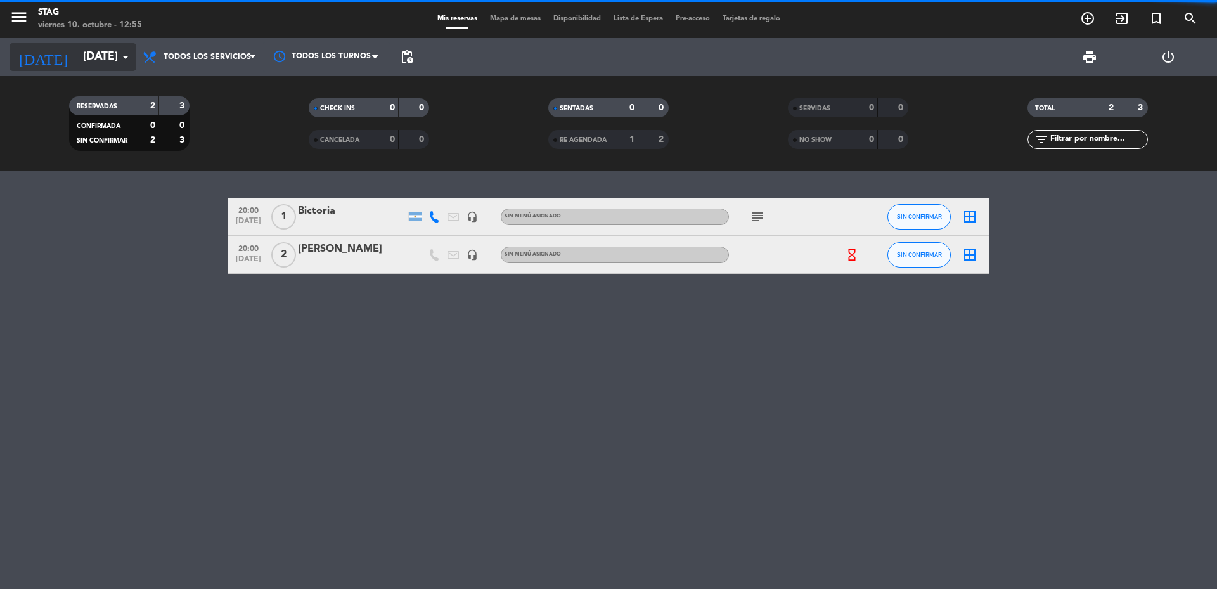
click at [77, 51] on input "[DATE]" at bounding box center [150, 56] width 147 height 25
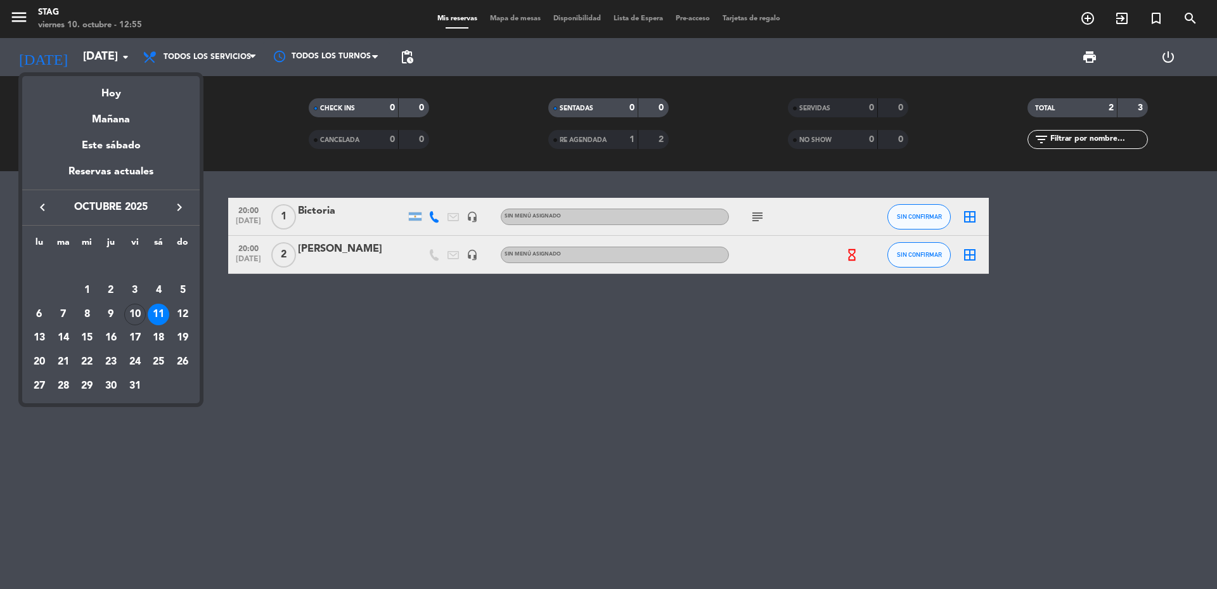
click at [448, 345] on div at bounding box center [608, 294] width 1217 height 589
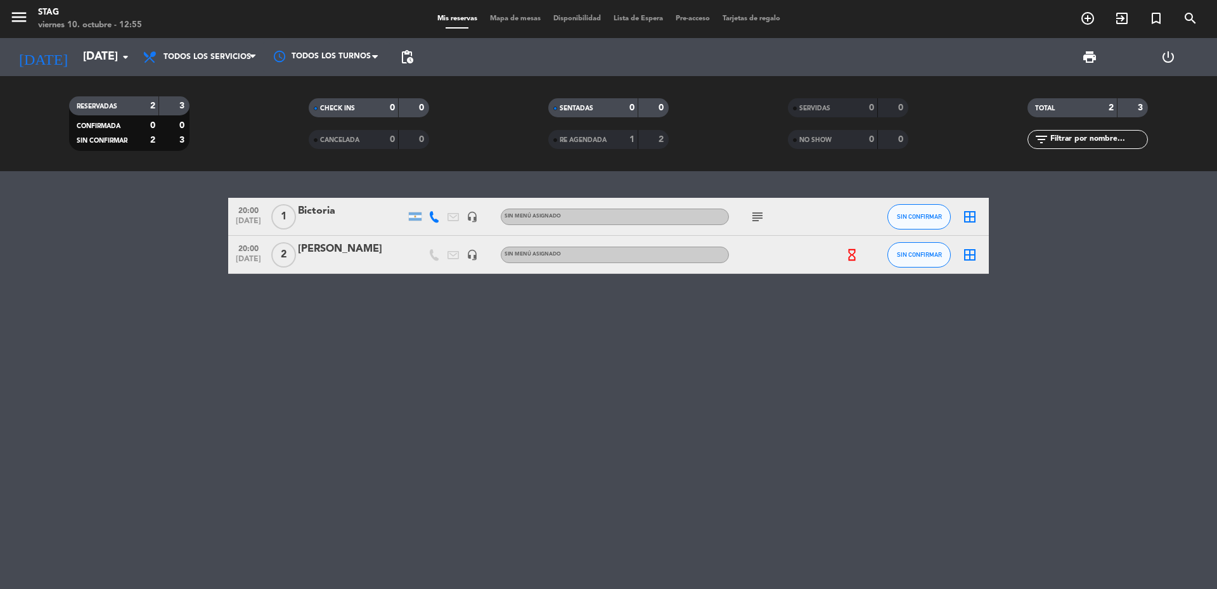
click at [850, 259] on icon "hourglass_empty" at bounding box center [852, 255] width 14 height 14
click at [850, 257] on icon "hourglass_empty" at bounding box center [852, 255] width 14 height 14
click at [970, 255] on icon "border_all" at bounding box center [969, 254] width 15 height 15
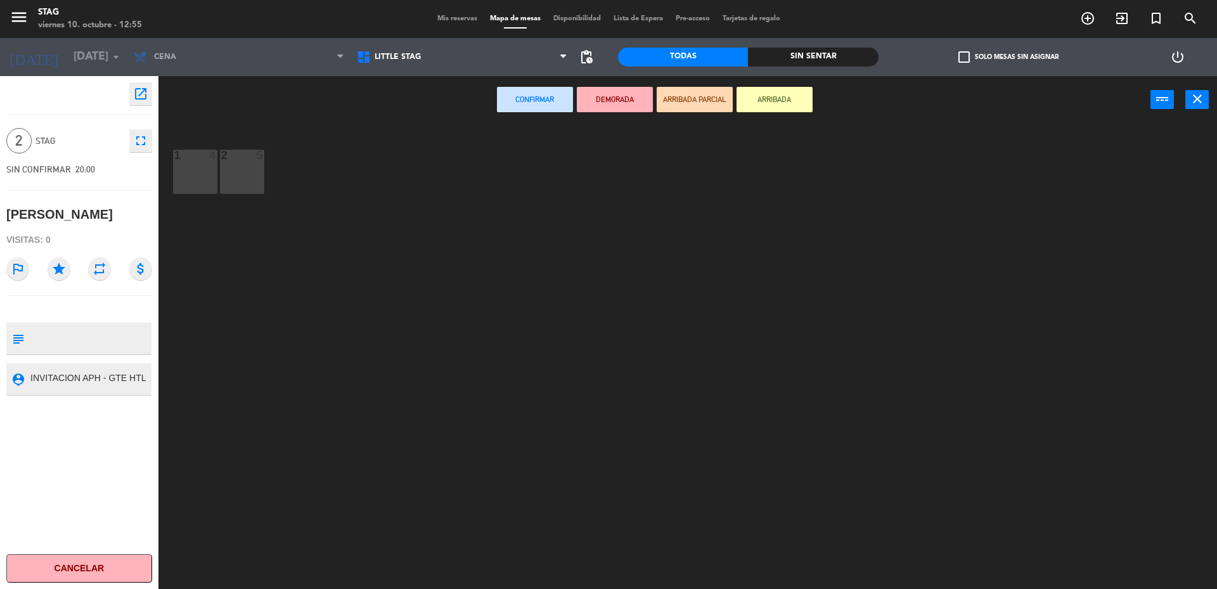
drag, startPoint x: 540, startPoint y: 85, endPoint x: 541, endPoint y: 94, distance: 9.6
click at [540, 86] on div "Confirmar DEMORADA ARRIBADA PARCIAL ARRIBADA power_input close" at bounding box center [654, 100] width 992 height 48
click at [541, 94] on button "Confirmar" at bounding box center [535, 99] width 76 height 25
click at [32, 375] on textarea at bounding box center [89, 379] width 121 height 16
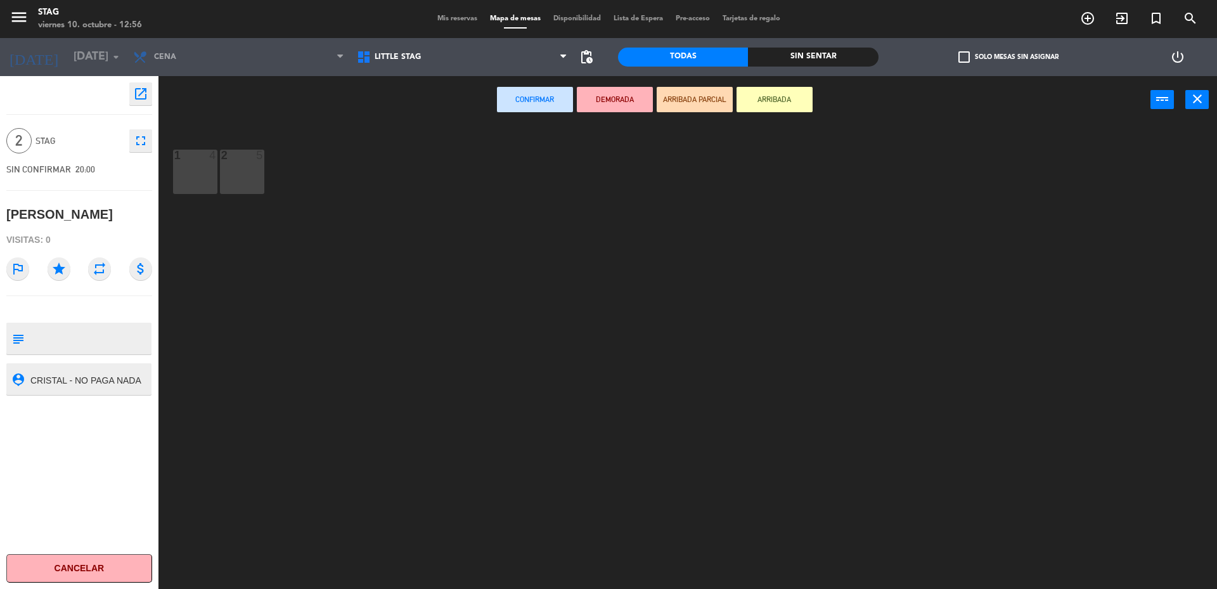
drag, startPoint x: 32, startPoint y: 375, endPoint x: 239, endPoint y: 479, distance: 231.8
click at [236, 477] on div "open_in_new 2 STAG fullscreen SIN CONFIRMAR 20:00 [PERSON_NAME] Visitas: 0 outl…" at bounding box center [608, 334] width 1217 height 516
click at [51, 324] on div "open_in_new 2 STAG fullscreen SIN CONFIRMAR 20:00 [PERSON_NAME] Visitas: 0 outl…" at bounding box center [79, 332] width 158 height 513
click at [46, 336] on textarea at bounding box center [89, 338] width 121 height 27
paste textarea "NVITACION APH - GTE HTL CRISTAL - NO PAGA NADA"
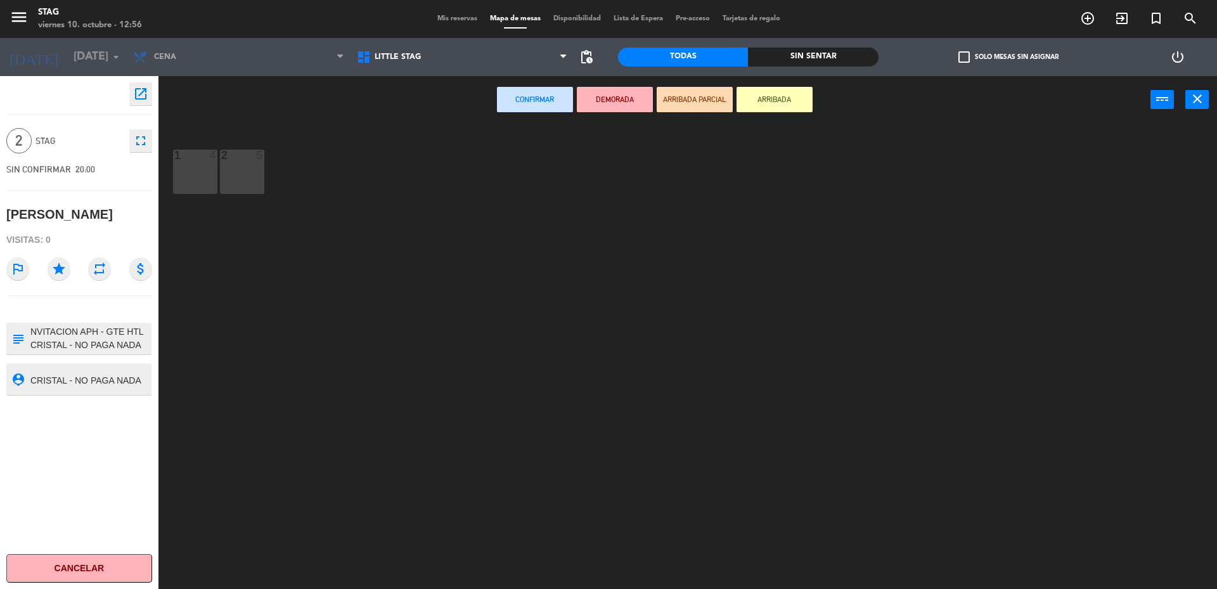
type textarea "NVITACION APH - GTE HTL CRISTAL - NO PAGA NADA"
drag, startPoint x: 527, startPoint y: 90, endPoint x: 530, endPoint y: 100, distance: 10.6
click at [528, 95] on button "Confirmar" at bounding box center [535, 99] width 76 height 25
click at [536, 93] on button "Confirmar" at bounding box center [535, 99] width 76 height 25
click at [44, 139] on span "STAG" at bounding box center [78, 141] width 87 height 15
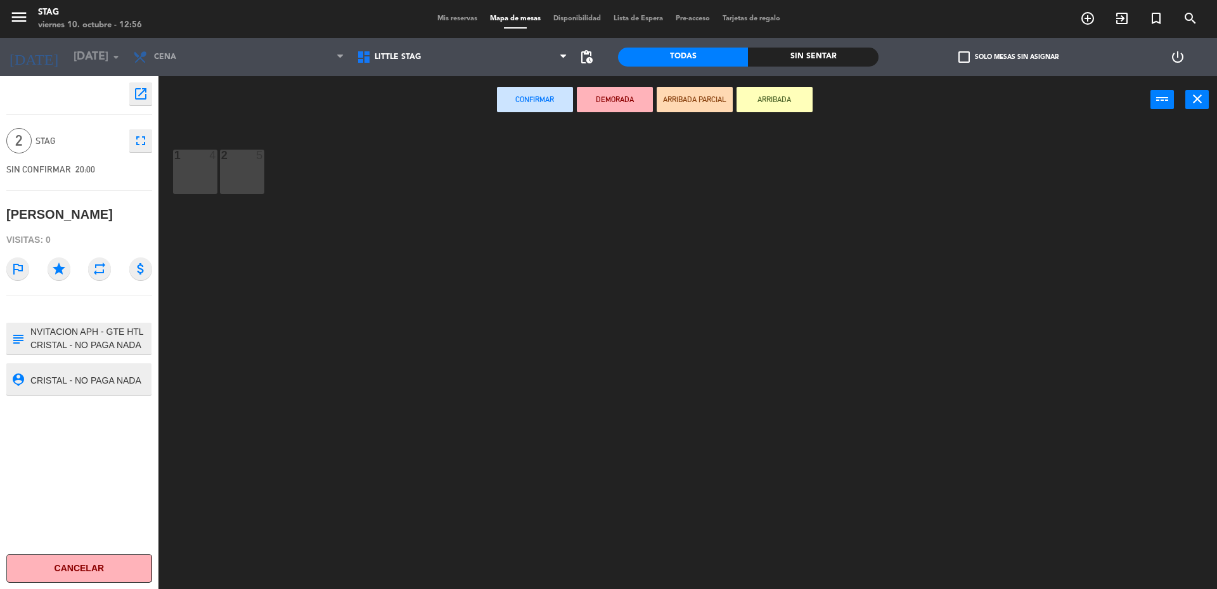
click at [142, 143] on icon "fullscreen" at bounding box center [140, 140] width 15 height 15
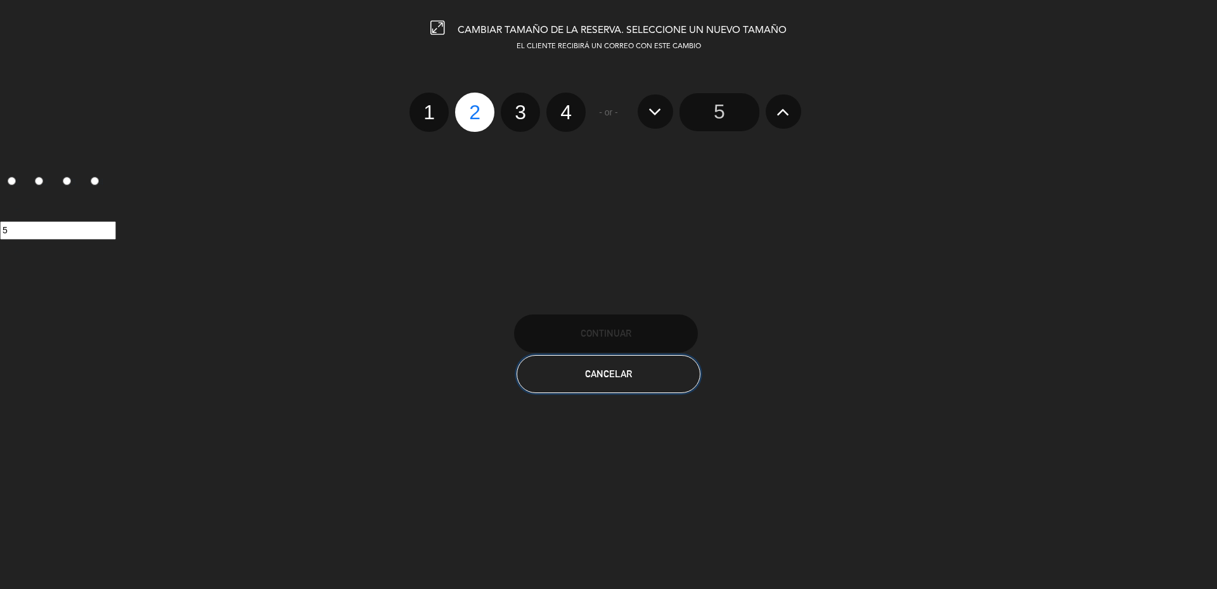
click at [641, 376] on button "Cancelar" at bounding box center [608, 374] width 184 height 38
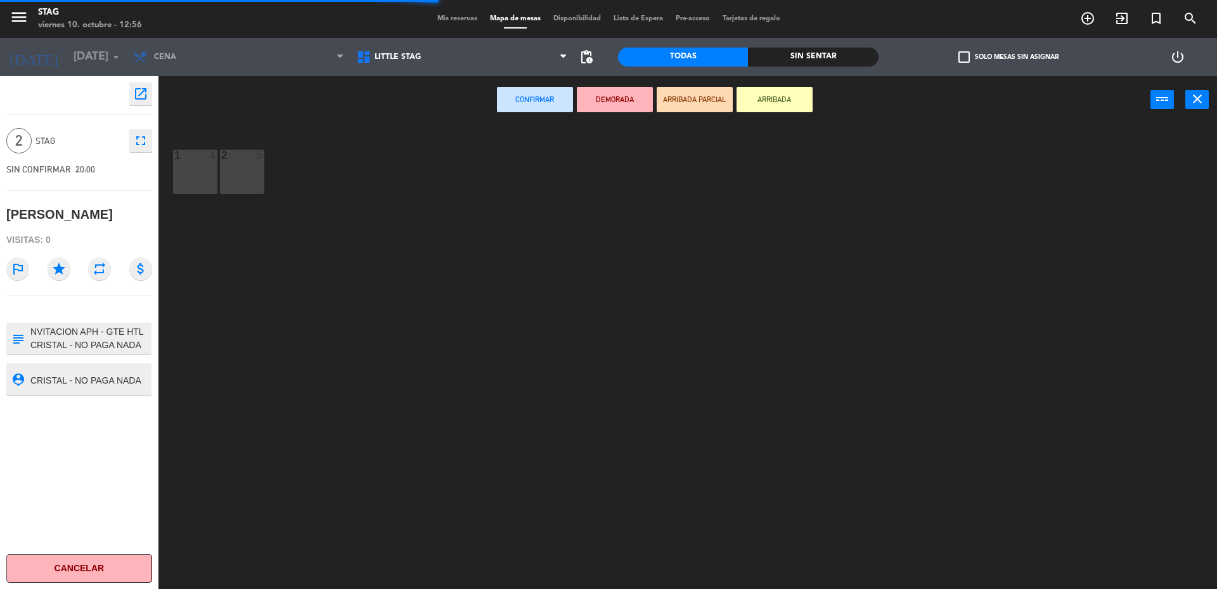
type textarea "NVITACION APH - GTE HTL CRISTAL - NO PAGA NADA"
click at [14, 140] on span "2" at bounding box center [18, 140] width 25 height 25
click at [22, 141] on span "2" at bounding box center [18, 140] width 25 height 25
click at [143, 94] on icon "open_in_new" at bounding box center [140, 93] width 15 height 15
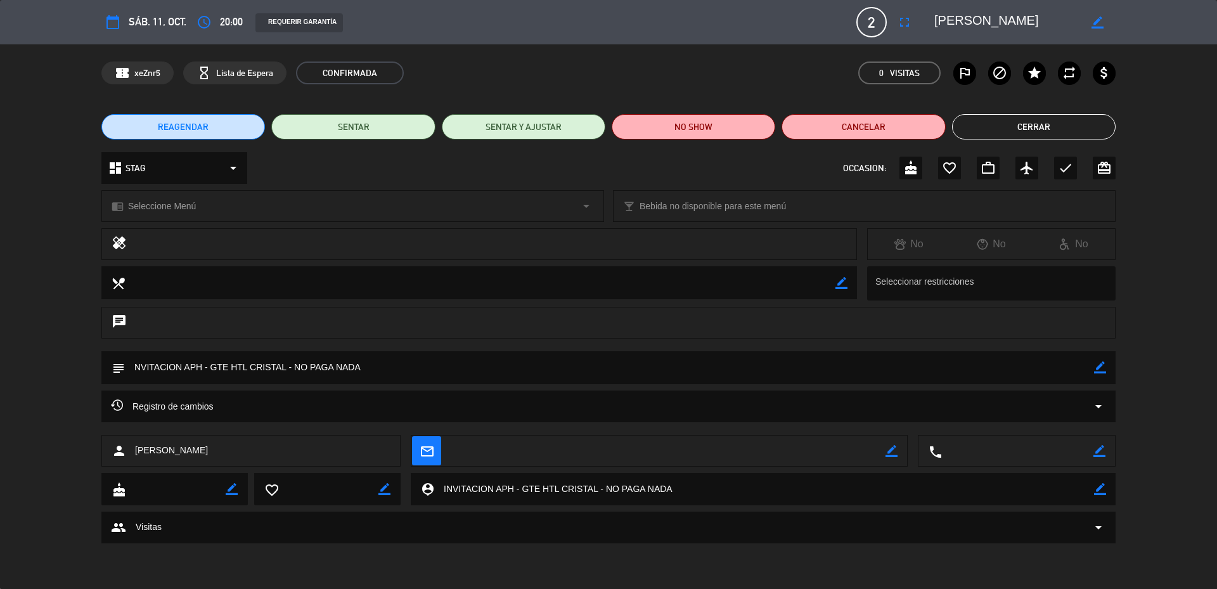
click at [1100, 20] on icon "border_color" at bounding box center [1097, 22] width 12 height 12
click at [904, 25] on icon "fullscreen" at bounding box center [904, 22] width 15 height 15
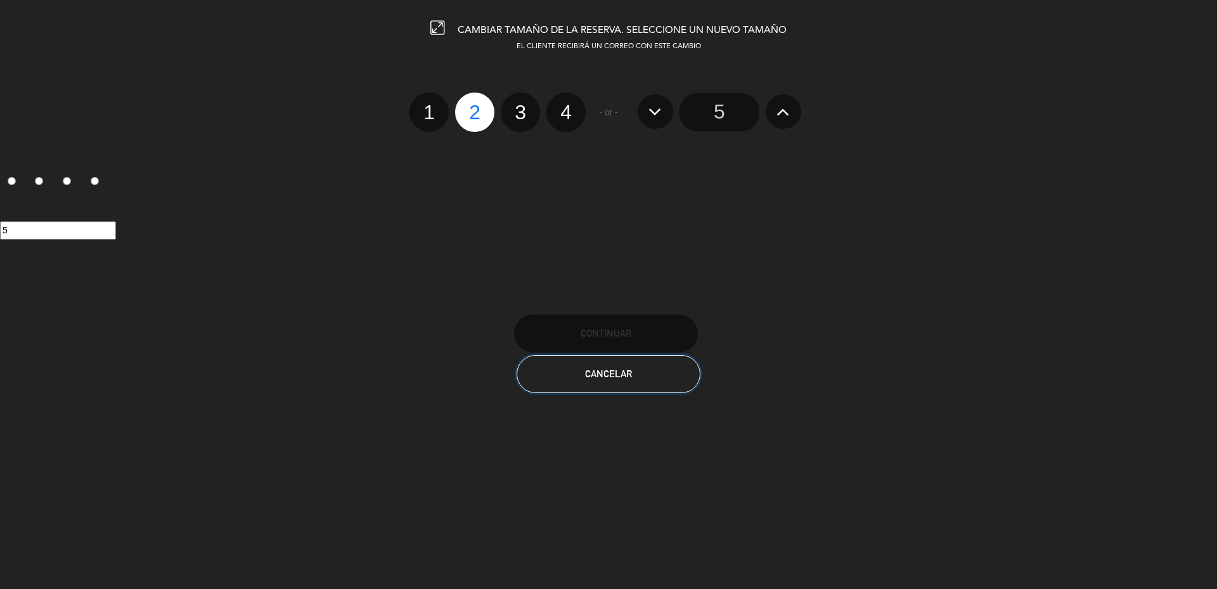
drag, startPoint x: 643, startPoint y: 362, endPoint x: 643, endPoint y: 371, distance: 8.9
click at [643, 362] on button "Cancelar" at bounding box center [608, 374] width 184 height 38
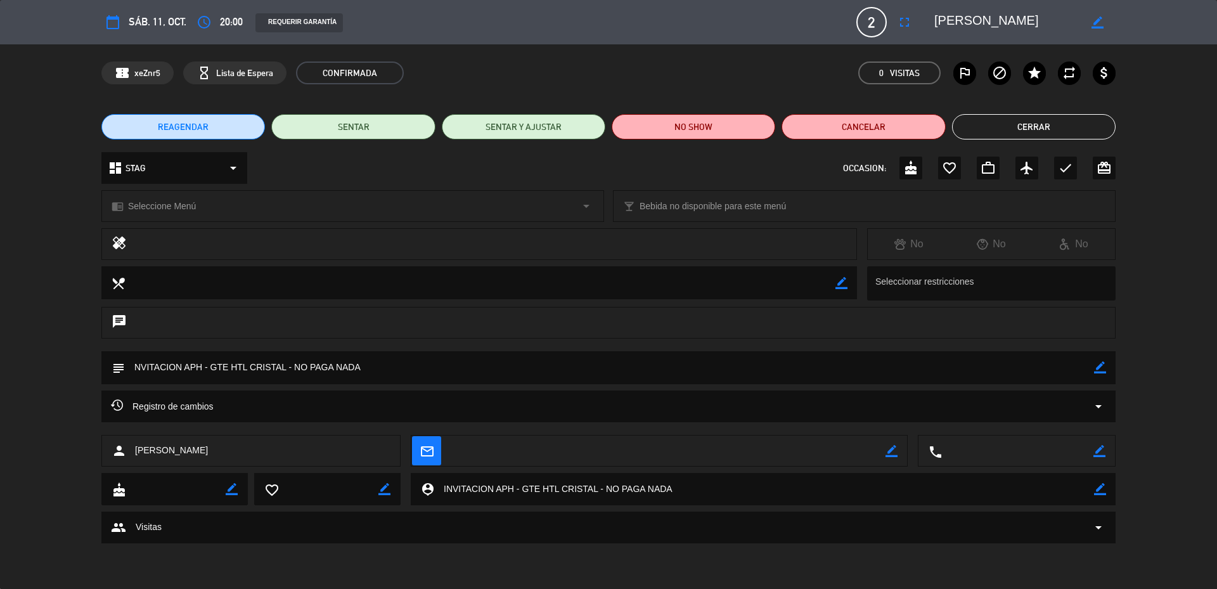
click at [403, 361] on textarea at bounding box center [609, 367] width 969 height 32
click at [358, 365] on textarea at bounding box center [609, 367] width 969 height 32
click at [1099, 373] on icon "border_color" at bounding box center [1100, 367] width 12 height 12
drag, startPoint x: 387, startPoint y: 369, endPoint x: 0, endPoint y: 353, distance: 386.9
click at [0, 353] on div "subject" at bounding box center [608, 370] width 1217 height 39
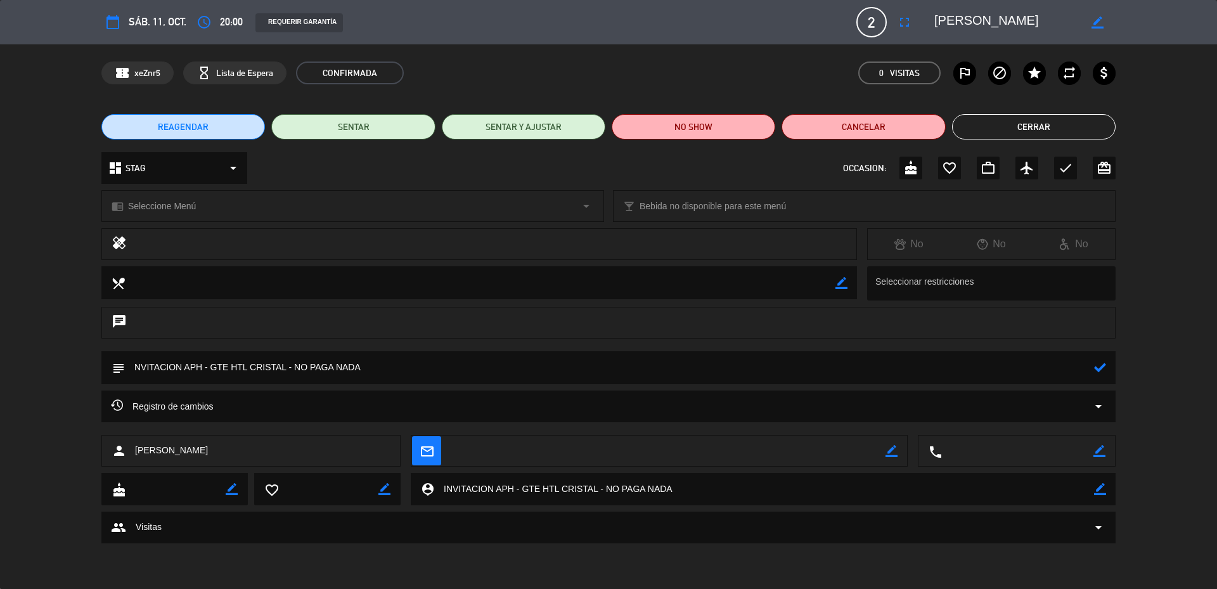
click at [139, 315] on div "chat" at bounding box center [608, 323] width 1014 height 32
click at [151, 325] on div "chat" at bounding box center [608, 323] width 1014 height 32
click at [157, 318] on div "chat" at bounding box center [608, 323] width 1014 height 32
drag, startPoint x: 1079, startPoint y: 298, endPoint x: 1046, endPoint y: 323, distance: 41.2
click at [1072, 308] on div "calendar_today sáb. 11, oct. access_time 20:00 REQUERIR GARANTÍA 2 [PERSON_NAME…" at bounding box center [608, 294] width 1217 height 589
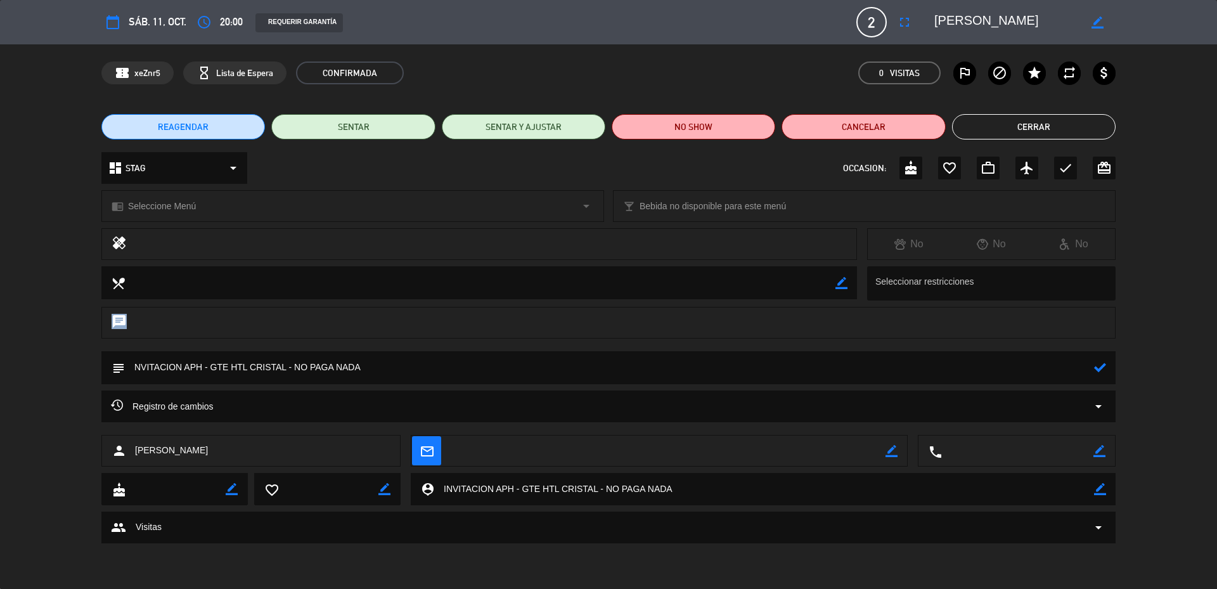
click at [1044, 129] on button "Cerrar" at bounding box center [1033, 126] width 163 height 25
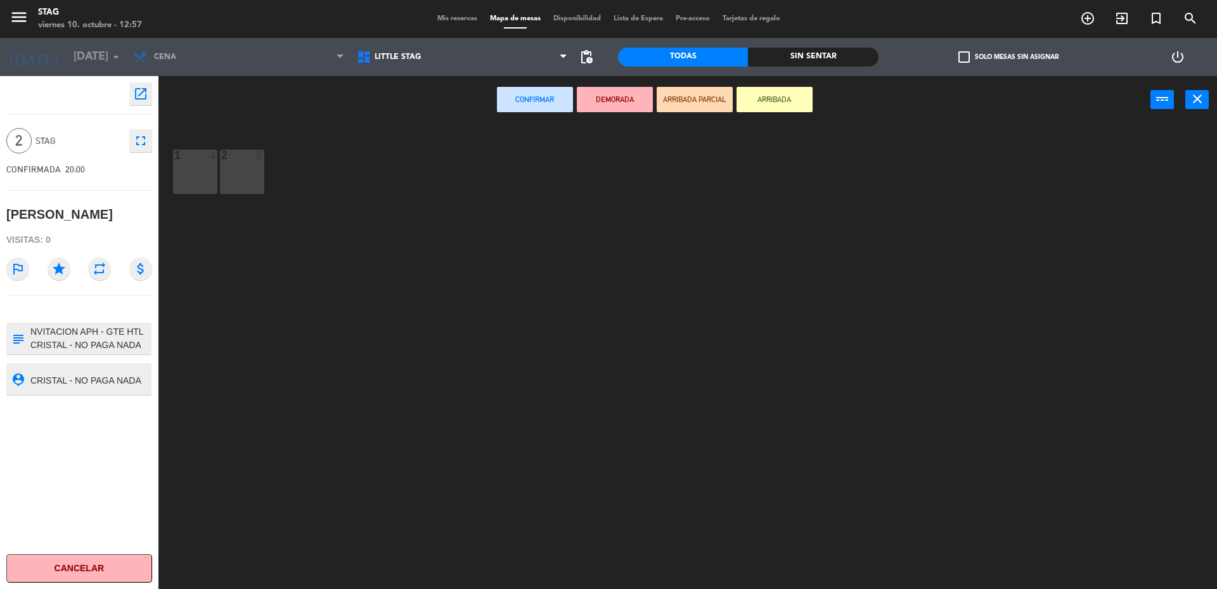
click at [139, 144] on icon "fullscreen" at bounding box center [140, 140] width 15 height 15
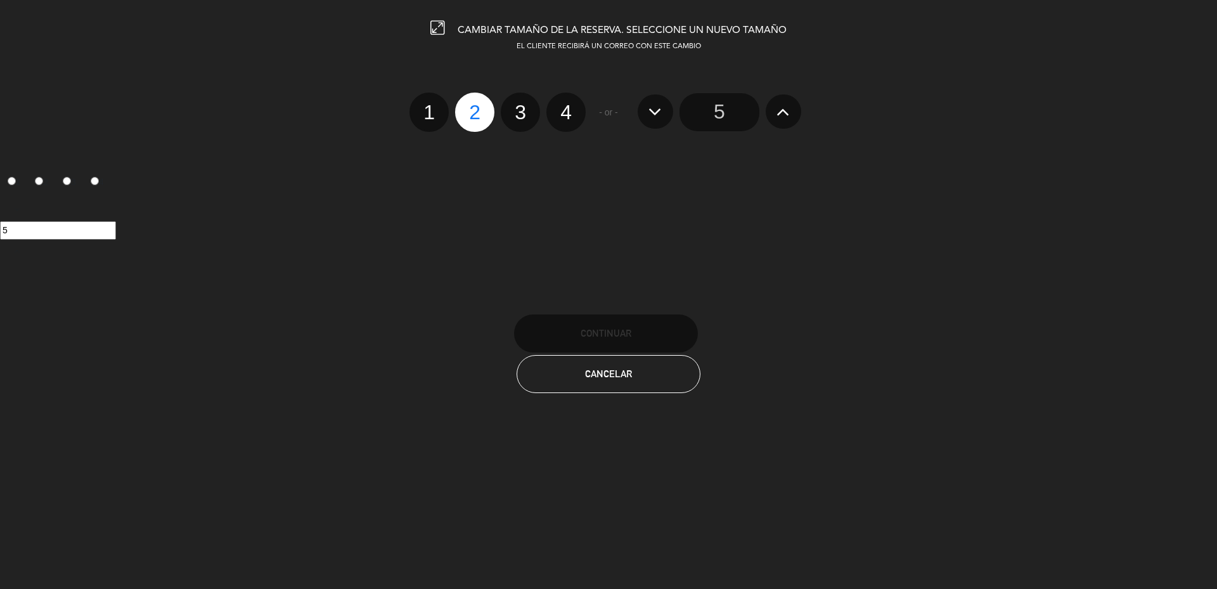
click at [480, 111] on label "2" at bounding box center [474, 112] width 39 height 39
click at [477, 105] on input "2" at bounding box center [473, 101] width 8 height 8
radio input "true"
radio input "false"
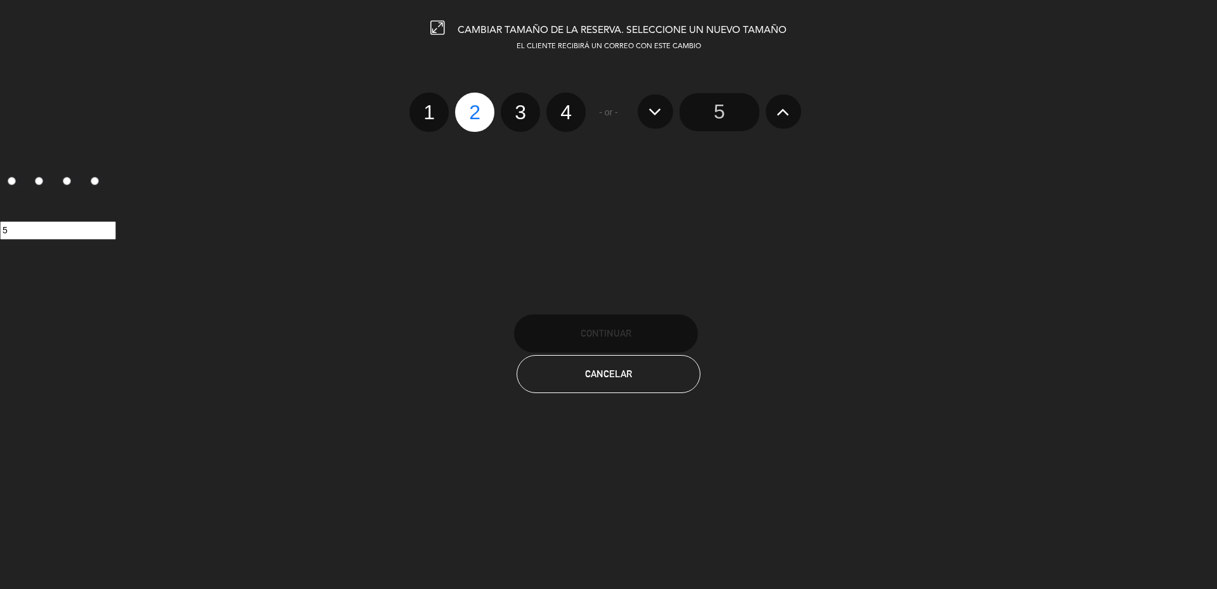
radio input "false"
click at [71, 178] on input "3" at bounding box center [67, 181] width 8 height 8
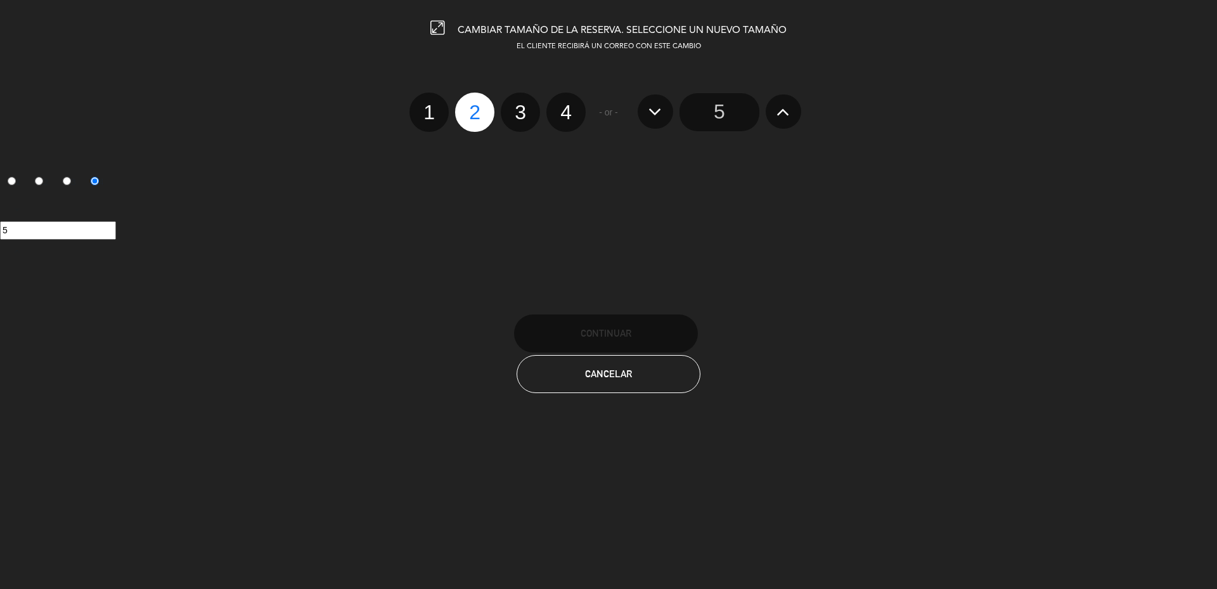
radio input "false"
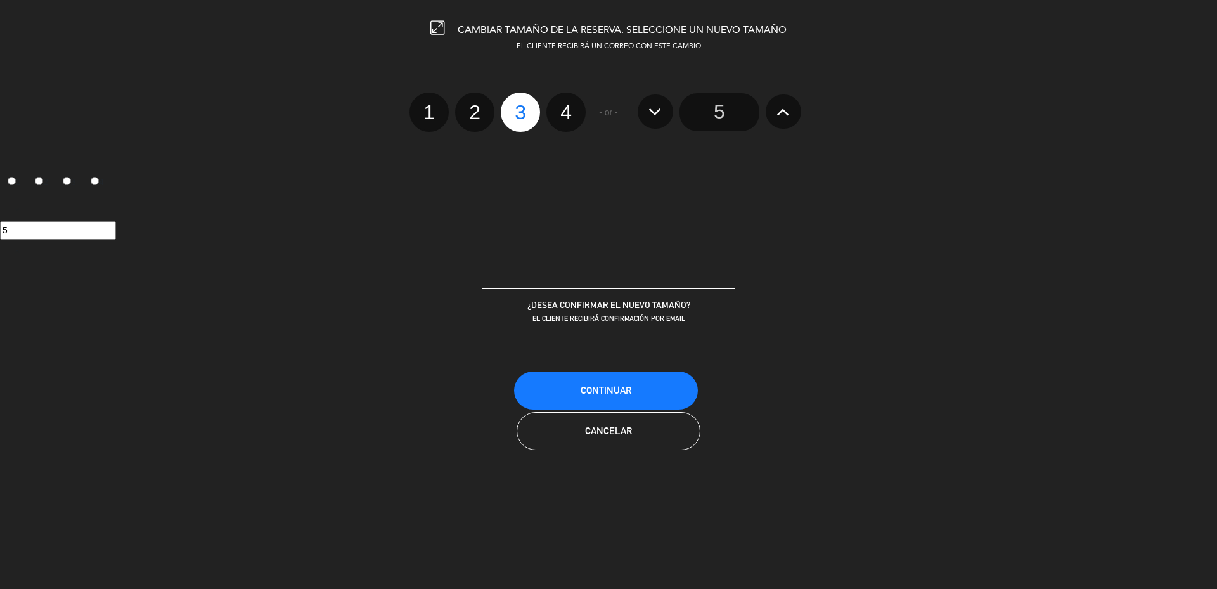
drag, startPoint x: 46, startPoint y: 181, endPoint x: 35, endPoint y: 181, distance: 10.1
click at [41, 181] on label "2" at bounding box center [42, 183] width 28 height 22
click at [41, 181] on input "2" at bounding box center [39, 181] width 8 height 8
radio input "true"
radio input "false"
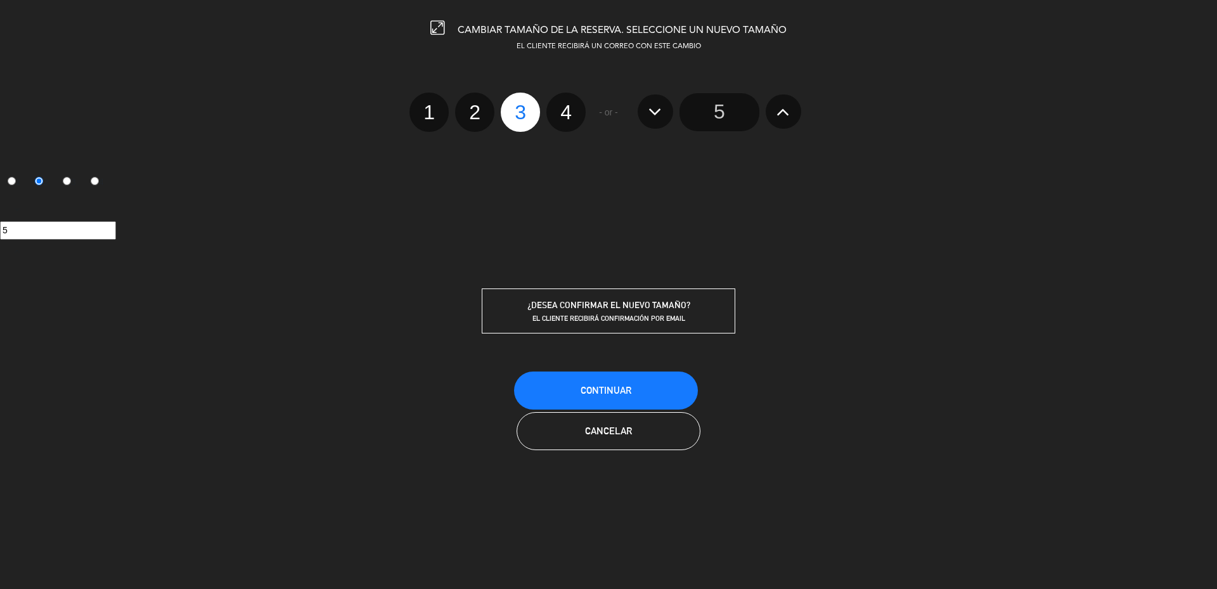
radio input "false"
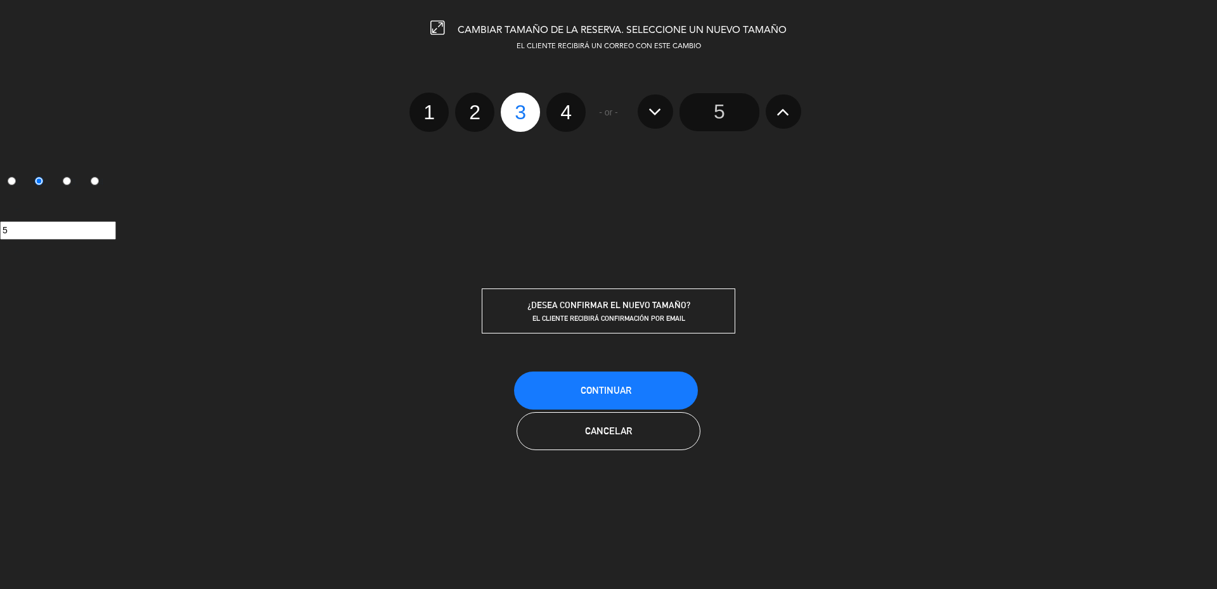
radio input "true"
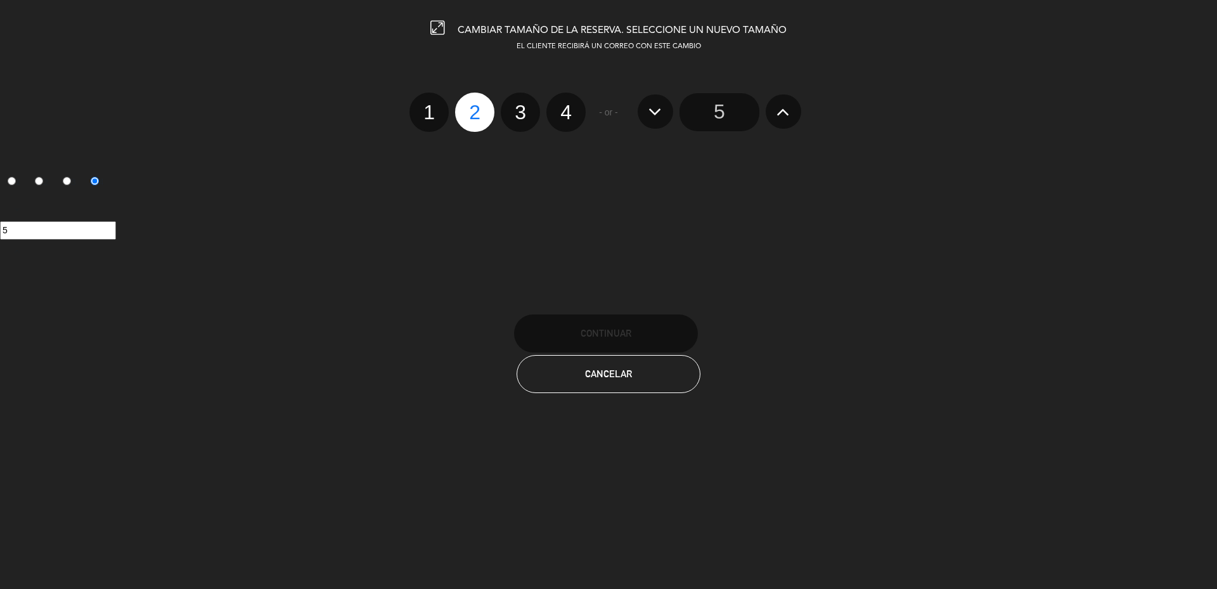
click at [430, 29] on icon at bounding box center [437, 28] width 14 height 14
click at [433, 27] on icon at bounding box center [437, 28] width 14 height 14
drag, startPoint x: 627, startPoint y: 374, endPoint x: 621, endPoint y: 385, distance: 12.5
click at [622, 385] on button "Cancelar" at bounding box center [608, 374] width 184 height 38
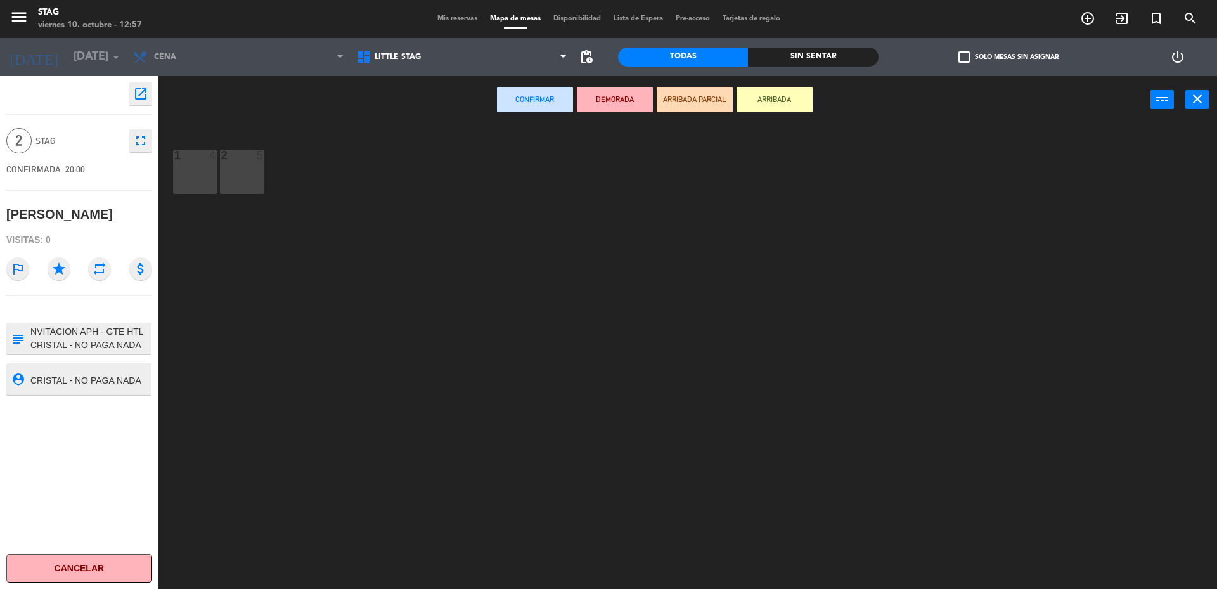
click at [528, 98] on button "Confirmar" at bounding box center [535, 99] width 76 height 25
click at [549, 96] on button "Confirmar" at bounding box center [535, 99] width 76 height 25
drag, startPoint x: 620, startPoint y: 301, endPoint x: 579, endPoint y: 314, distance: 42.5
click at [619, 301] on div "1 4 2 5" at bounding box center [693, 359] width 1046 height 465
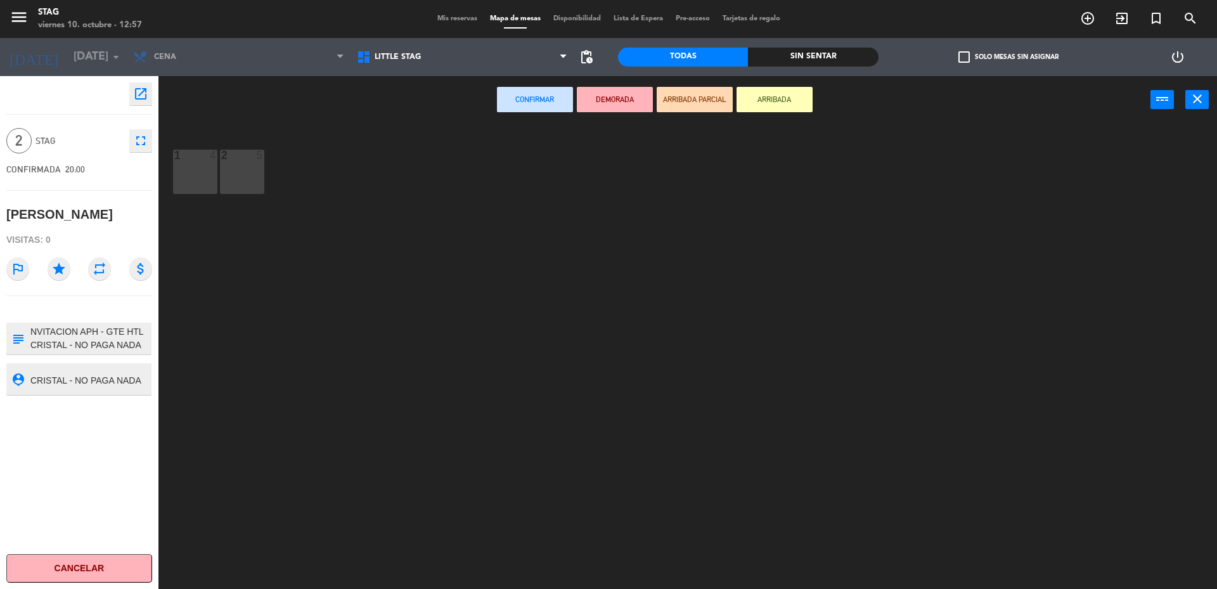
click at [117, 562] on button "Cancelar" at bounding box center [79, 568] width 146 height 29
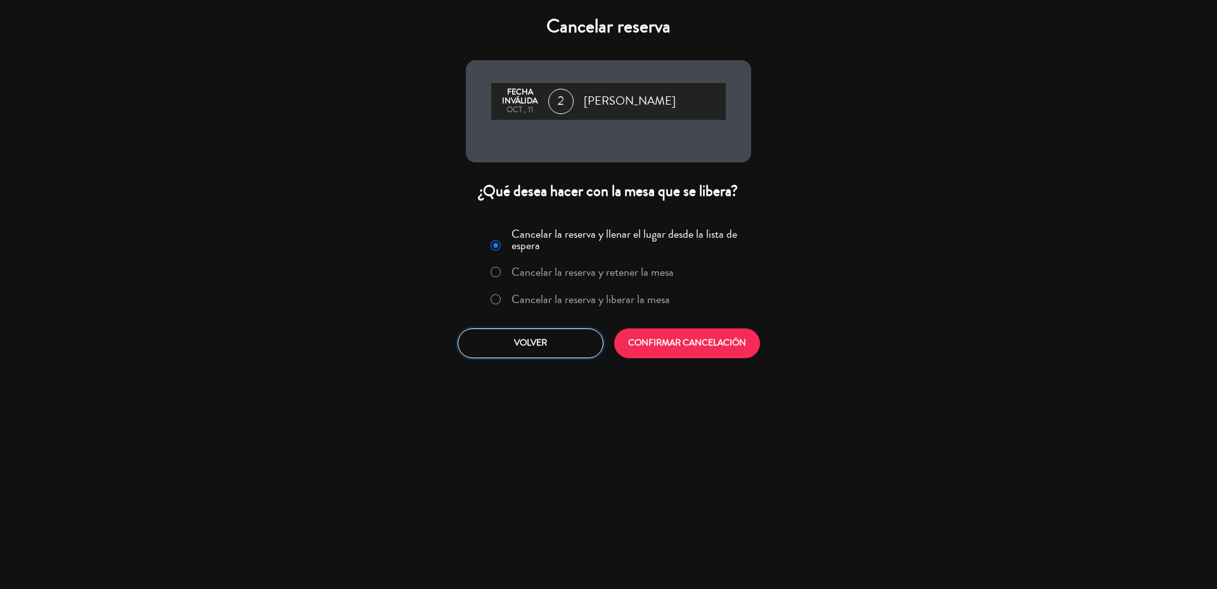
click at [535, 345] on button "Volver" at bounding box center [531, 343] width 146 height 30
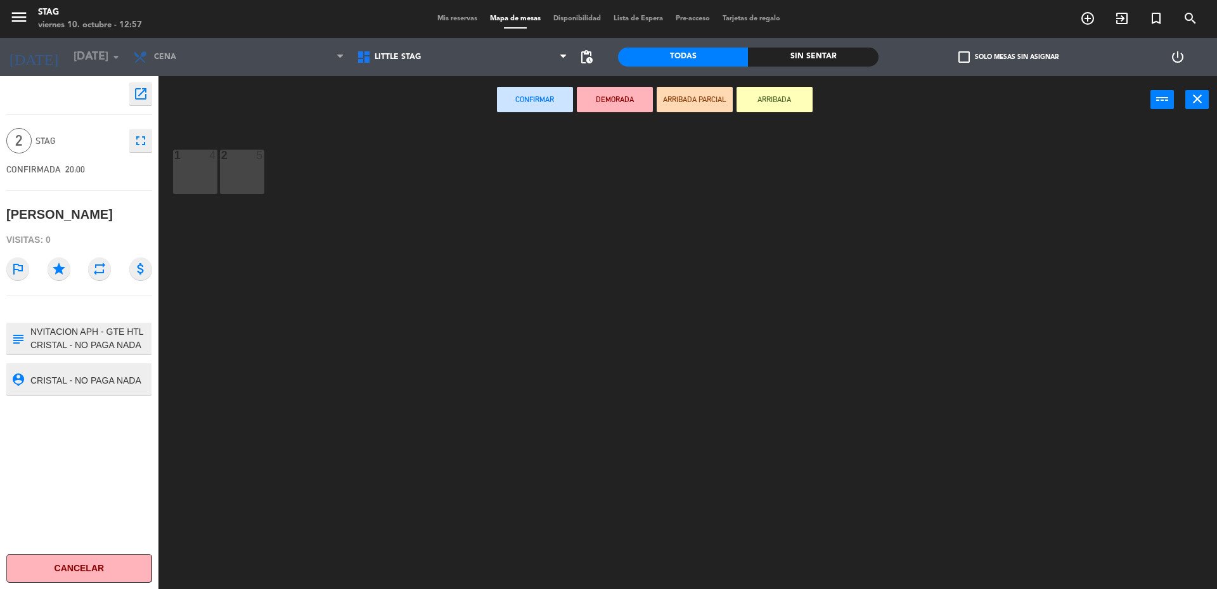
click at [53, 146] on span "STAG" at bounding box center [78, 141] width 87 height 15
click at [43, 217] on div "[PERSON_NAME]" at bounding box center [59, 214] width 106 height 21
click at [78, 56] on input "[DATE]" at bounding box center [140, 56] width 147 height 25
click at [142, 97] on icon "open_in_new" at bounding box center [140, 93] width 15 height 15
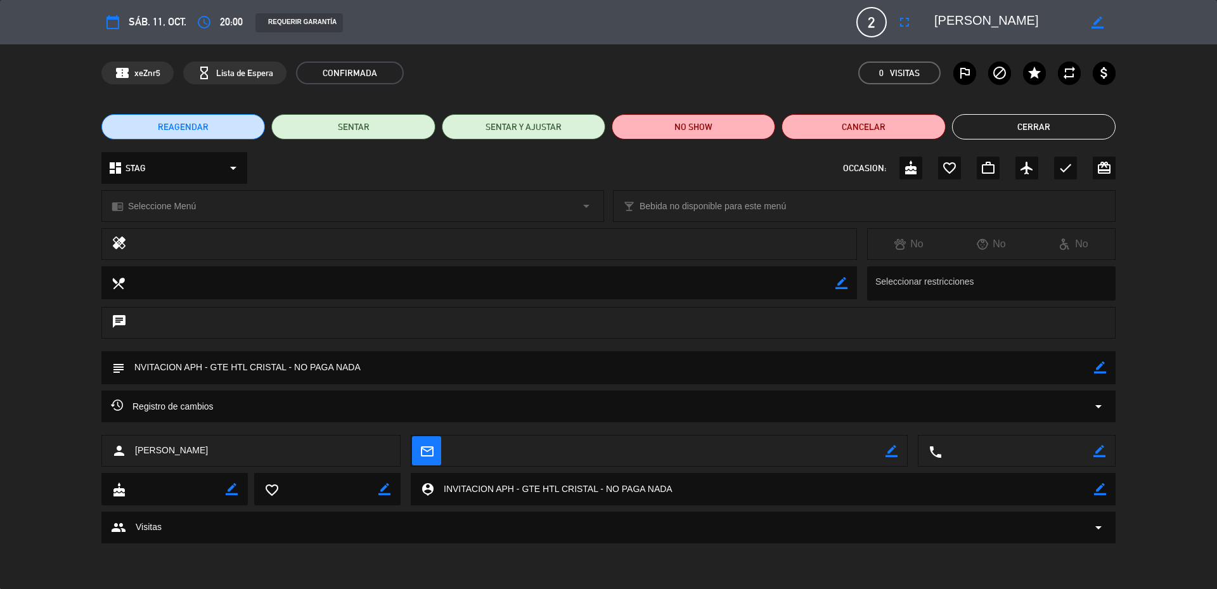
click at [1015, 125] on button "Cerrar" at bounding box center [1033, 126] width 163 height 25
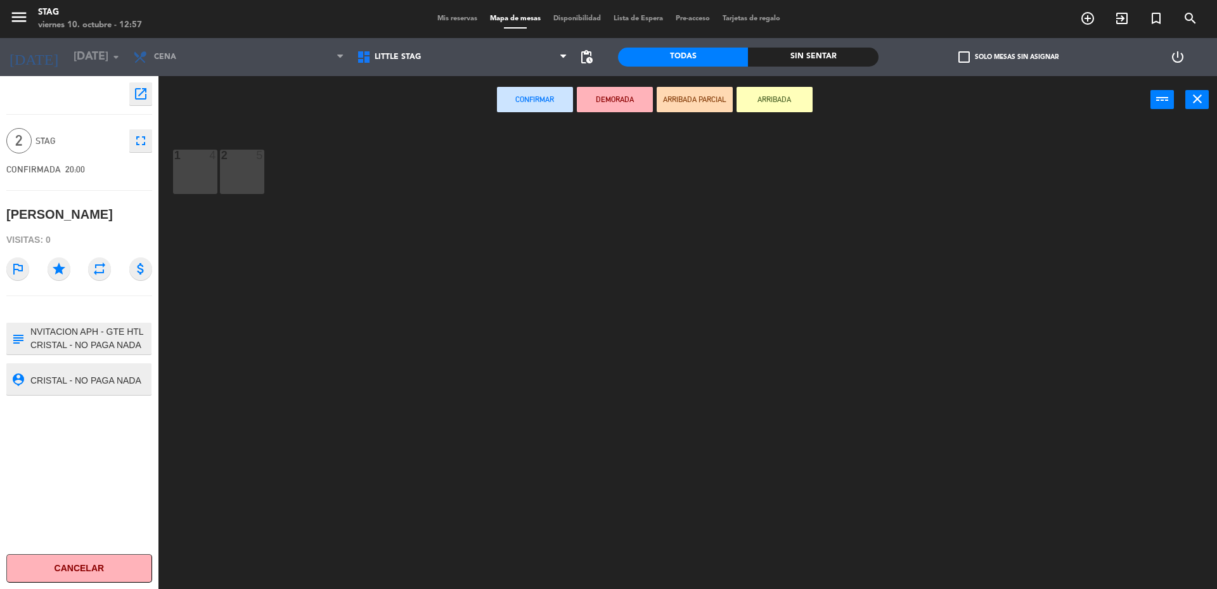
click at [74, 564] on button "Cancelar" at bounding box center [79, 568] width 146 height 29
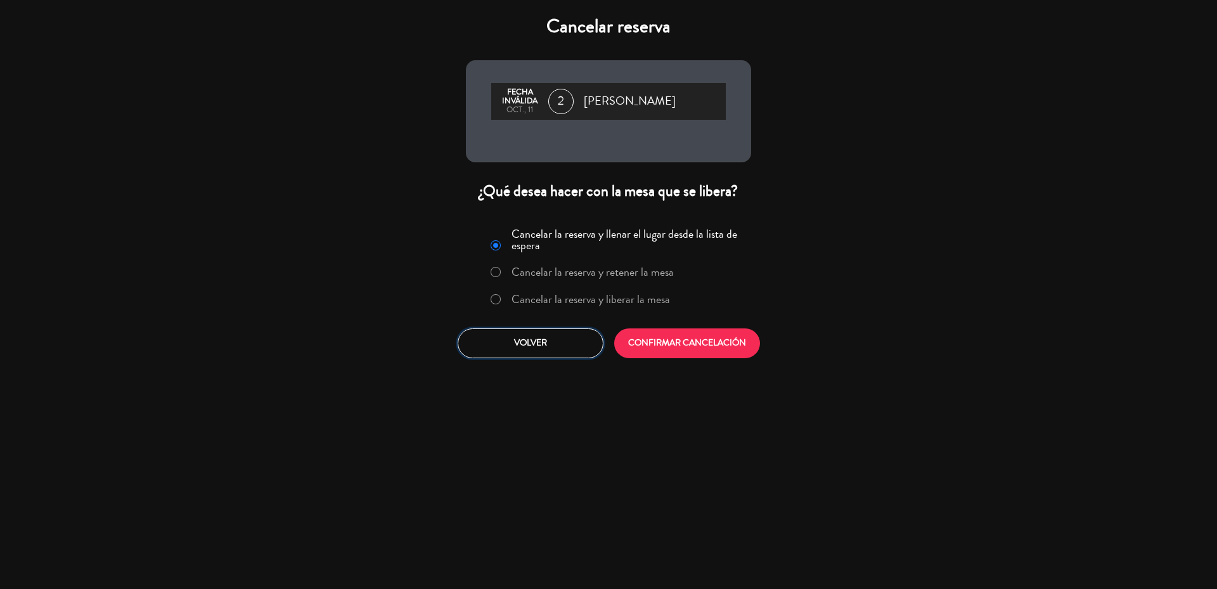
click at [547, 341] on button "Volver" at bounding box center [531, 343] width 146 height 30
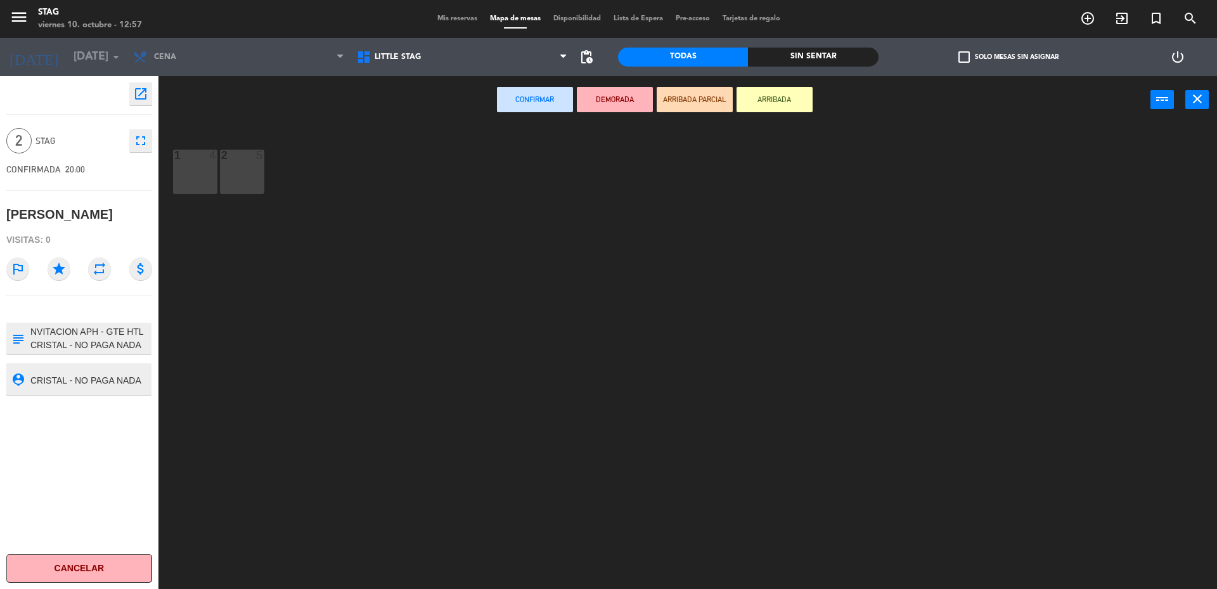
click at [520, 99] on button "Confirmar" at bounding box center [535, 99] width 76 height 25
click at [1203, 93] on icon "close" at bounding box center [1196, 98] width 15 height 15
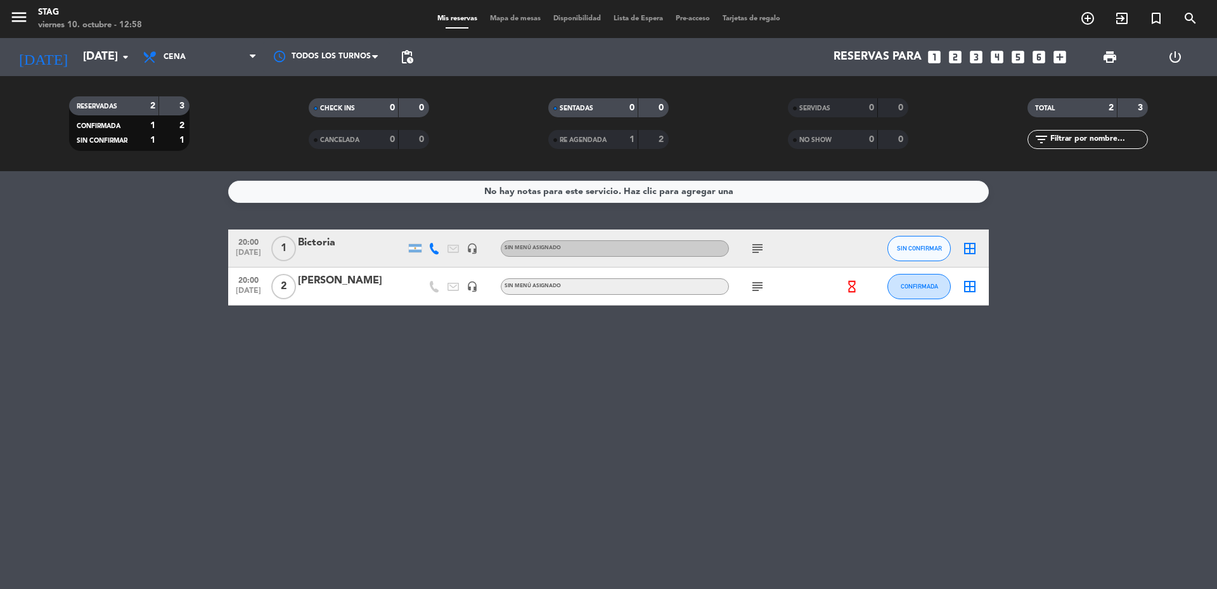
click at [281, 286] on span "2" at bounding box center [283, 286] width 25 height 25
click at [286, 286] on span "2" at bounding box center [283, 286] width 25 height 25
click at [973, 286] on icon "border_all" at bounding box center [969, 286] width 15 height 15
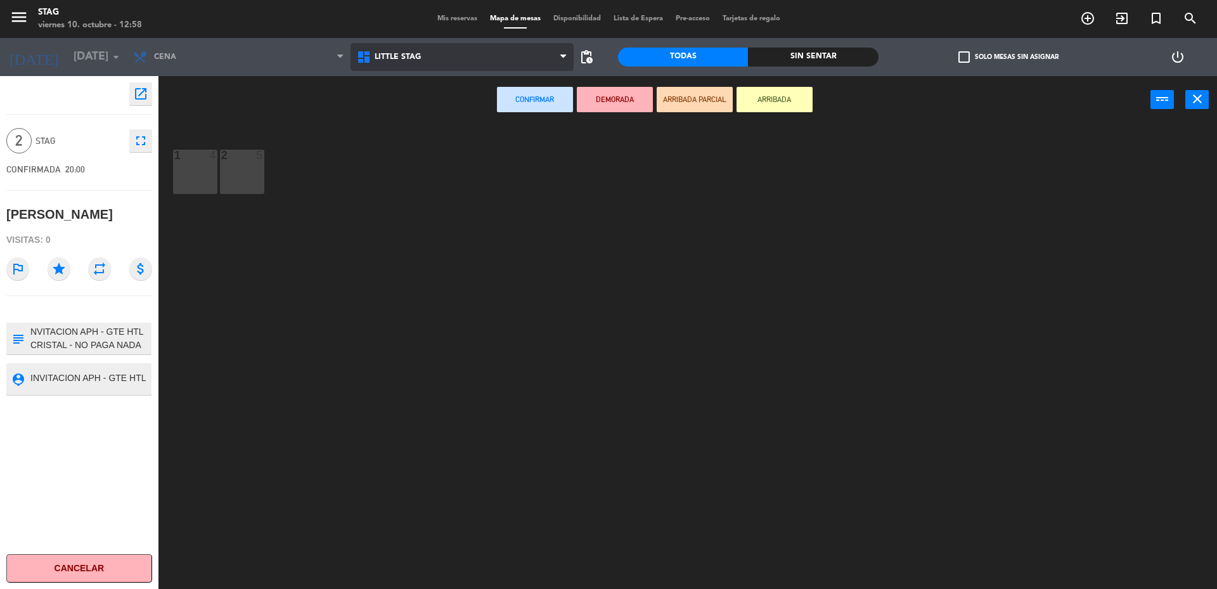
click at [370, 56] on icon at bounding box center [365, 56] width 18 height 15
click at [397, 84] on ng-component "menu STAG [DATE] 10. octubre - 12:58 Mis reservas Mapa de mesas Disponibilidad …" at bounding box center [608, 296] width 1217 height 592
drag, startPoint x: 240, startPoint y: 167, endPoint x: 355, endPoint y: 144, distance: 117.6
click at [241, 167] on div "2 5" at bounding box center [242, 172] width 44 height 44
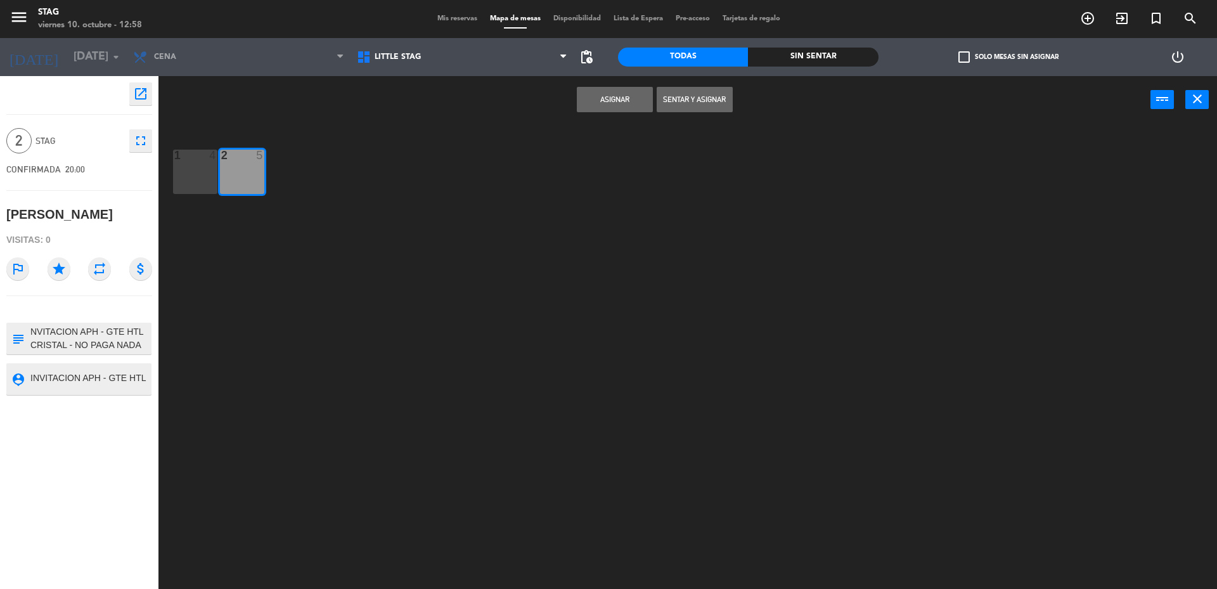
click at [612, 98] on button "Asignar" at bounding box center [615, 99] width 76 height 25
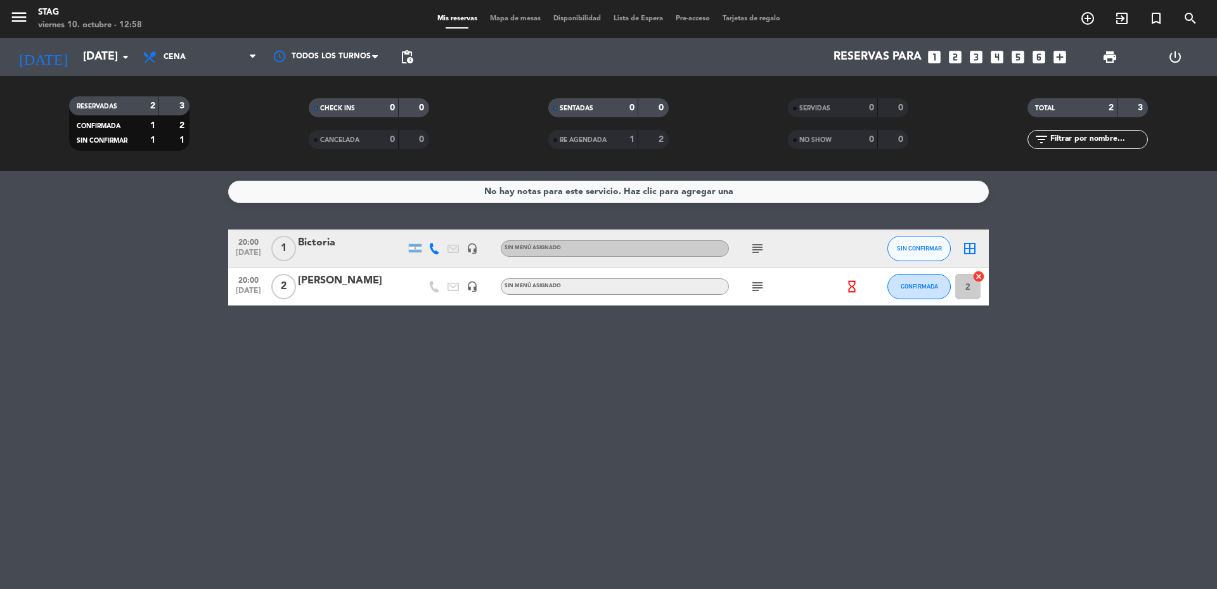
click at [281, 287] on span "2" at bounding box center [283, 286] width 25 height 25
click at [286, 243] on span "1" at bounding box center [283, 248] width 25 height 25
click at [753, 285] on icon "subject" at bounding box center [757, 286] width 15 height 15
click at [683, 310] on div "NVITACION APH - GTE HTL CRISTAL - NO PAGA NADA" at bounding box center [757, 316] width 189 height 27
click at [971, 285] on input "2" at bounding box center [967, 286] width 25 height 25
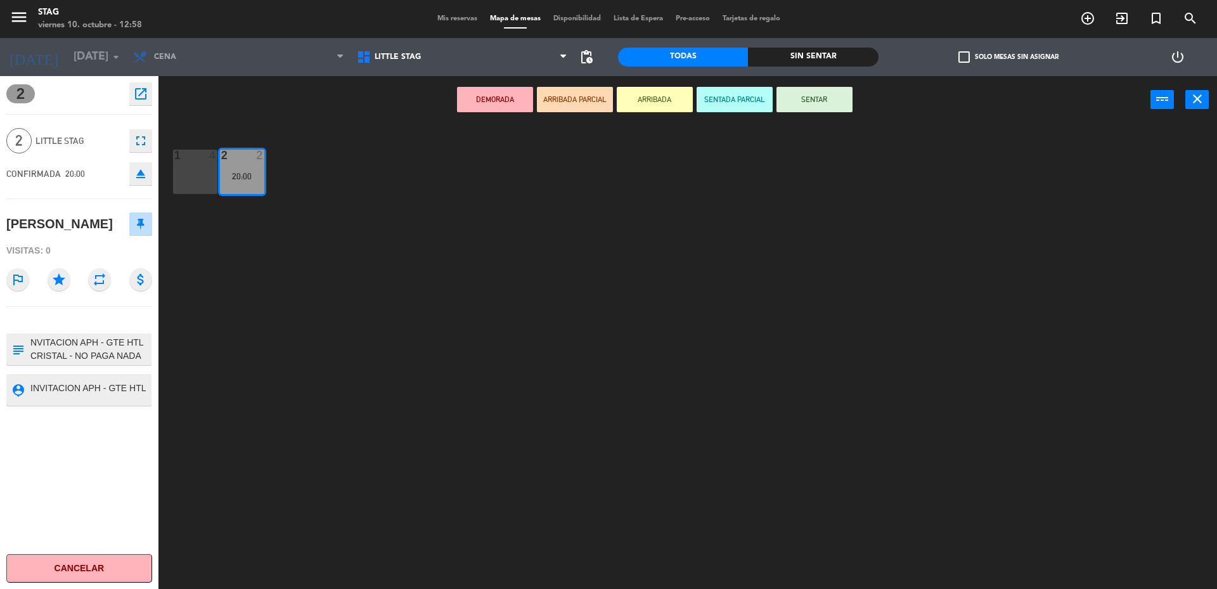
click at [30, 339] on textarea at bounding box center [89, 349] width 121 height 27
type textarea "INVITACION APH - GTE HTL CRISTAL - NO PAGA NADA"
click at [1206, 90] on button "close" at bounding box center [1196, 99] width 23 height 19
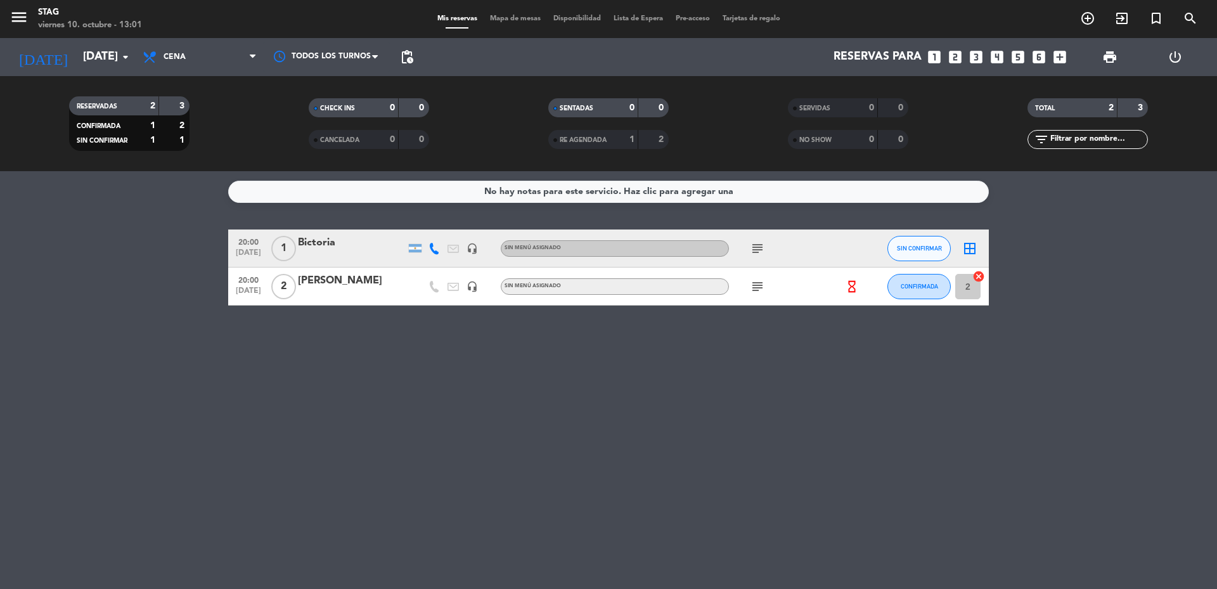
click at [336, 404] on div "No hay notas para este servicio. Haz clic para agregar una 20:00 [DATE] 1 Bicto…" at bounding box center [608, 380] width 1217 height 418
click at [236, 463] on div "No hay notas para este servicio. Haz clic para agregar una 20:00 [DATE] 1 Bicto…" at bounding box center [608, 380] width 1217 height 418
click at [127, 61] on icon "arrow_drop_down" at bounding box center [125, 56] width 15 height 15
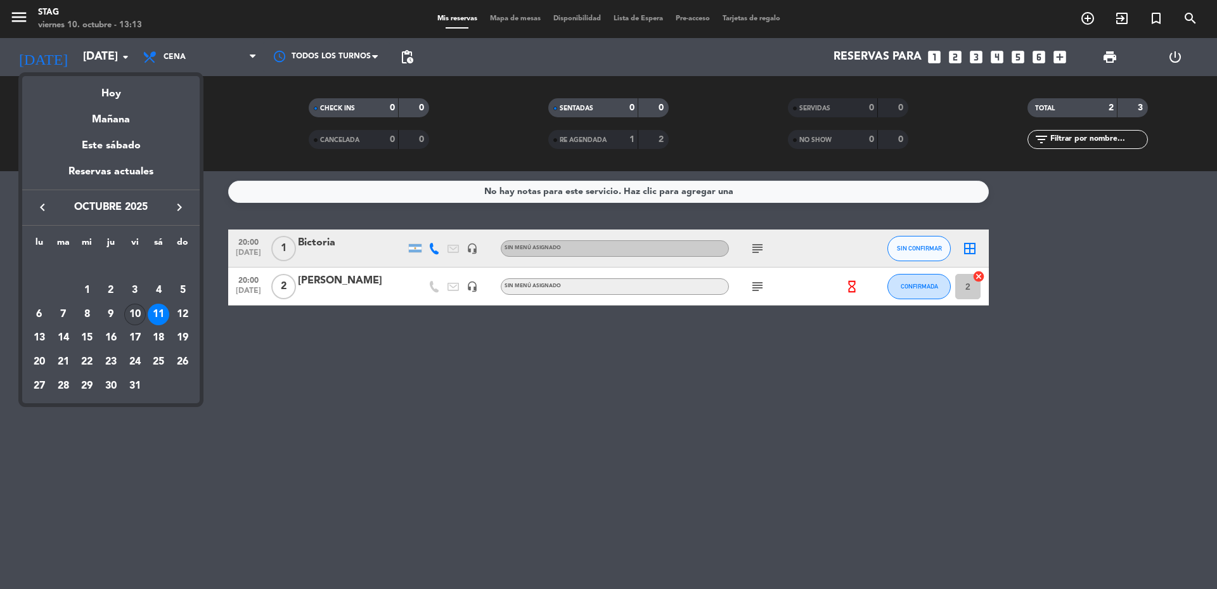
click at [134, 318] on div "10" at bounding box center [135, 315] width 22 height 22
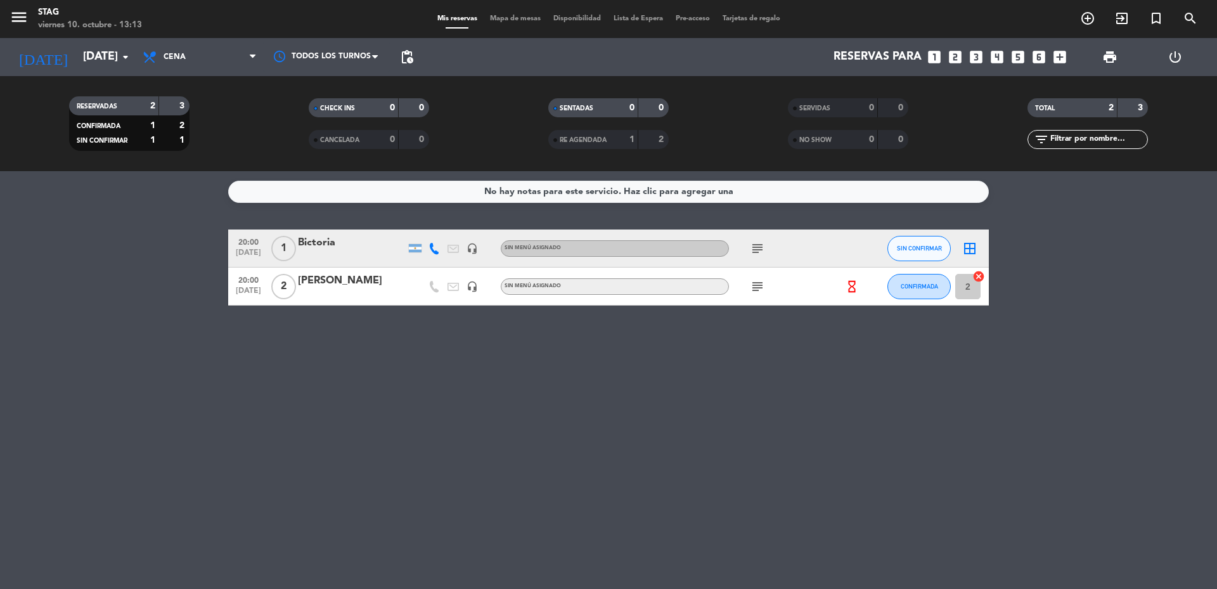
type input "[DATE]"
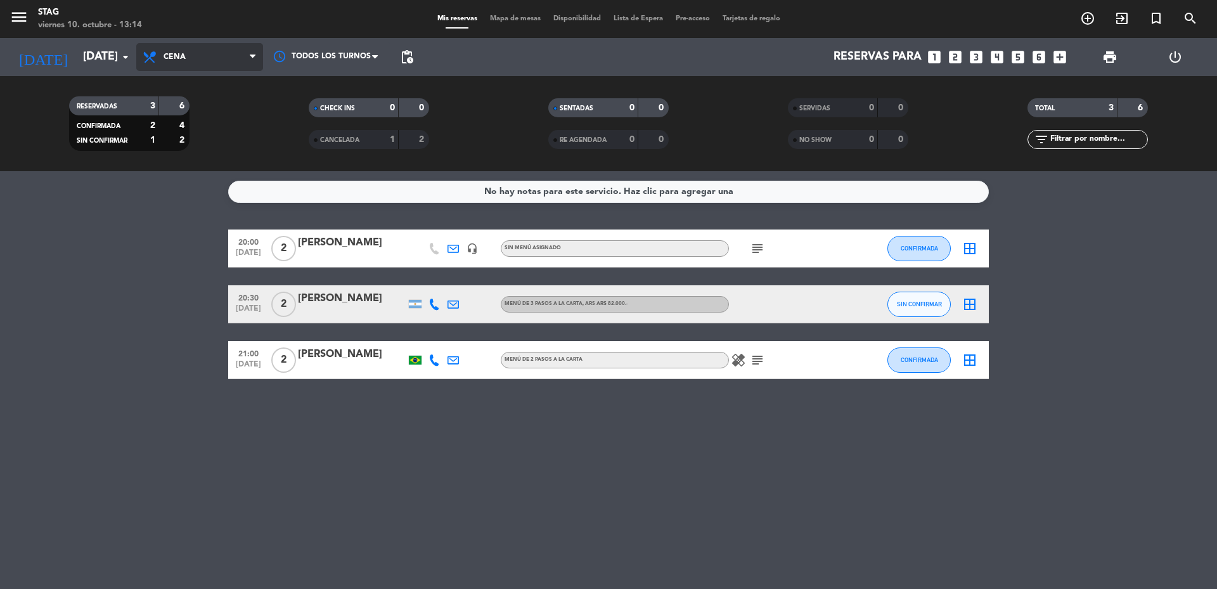
click at [250, 52] on icon at bounding box center [253, 57] width 6 height 10
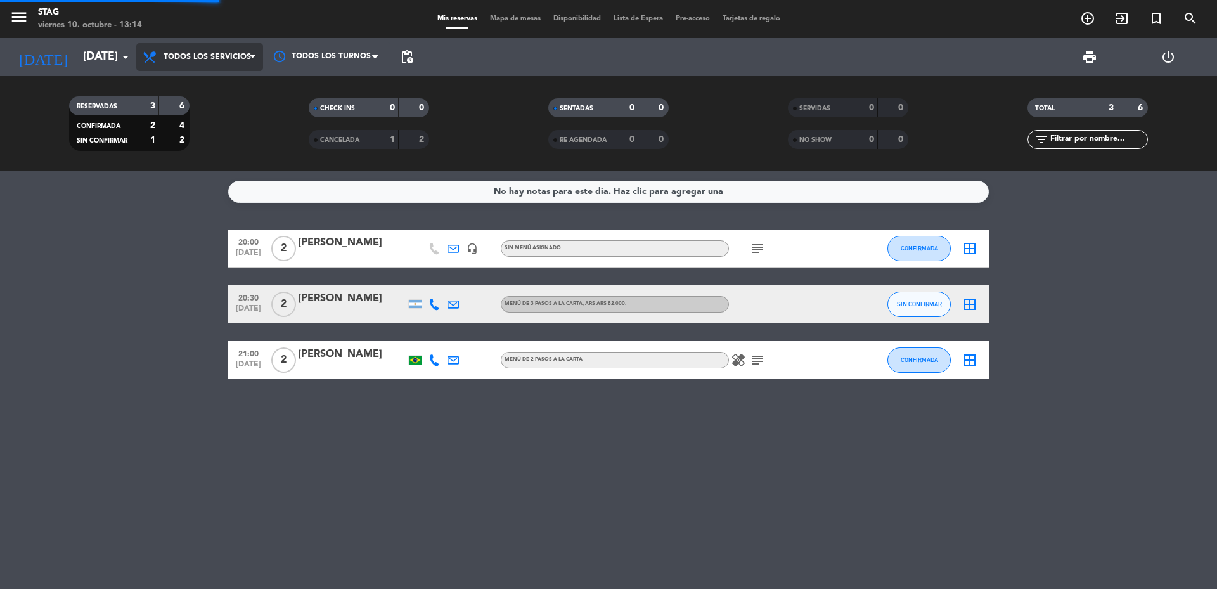
click at [224, 81] on div "menu STAG [DATE] 10. octubre - 13:14 Mis reservas Mapa de mesas Disponibilidad …" at bounding box center [608, 85] width 1217 height 171
